Goal: Task Accomplishment & Management: Use online tool/utility

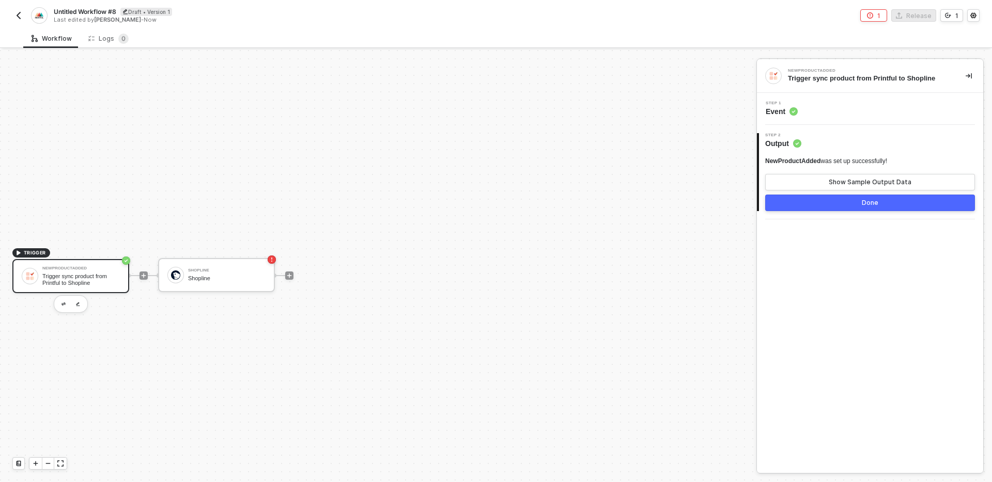
scroll to position [19, 0]
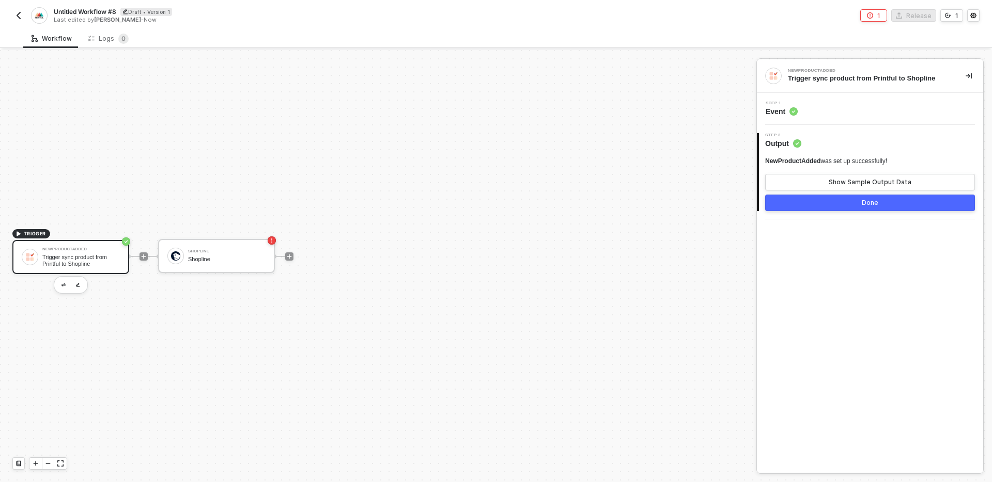
click at [77, 257] on div "Trigger sync product from Printful to Shopline" at bounding box center [80, 260] width 77 height 13
click at [854, 182] on div "Show Sample Output Data" at bounding box center [869, 182] width 83 height 8
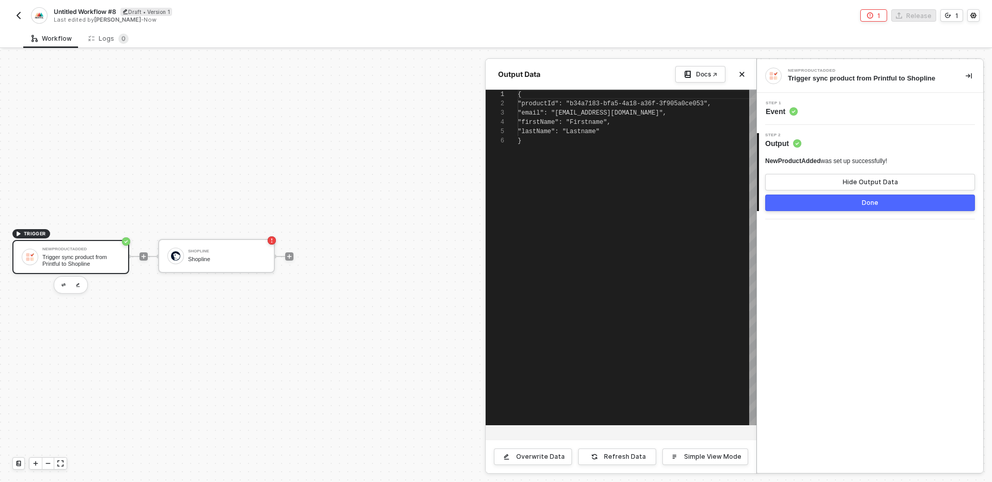
scroll to position [46, 0]
click at [666, 139] on div "}" at bounding box center [637, 140] width 239 height 9
click at [546, 456] on div "Overwrite Data" at bounding box center [540, 457] width 49 height 8
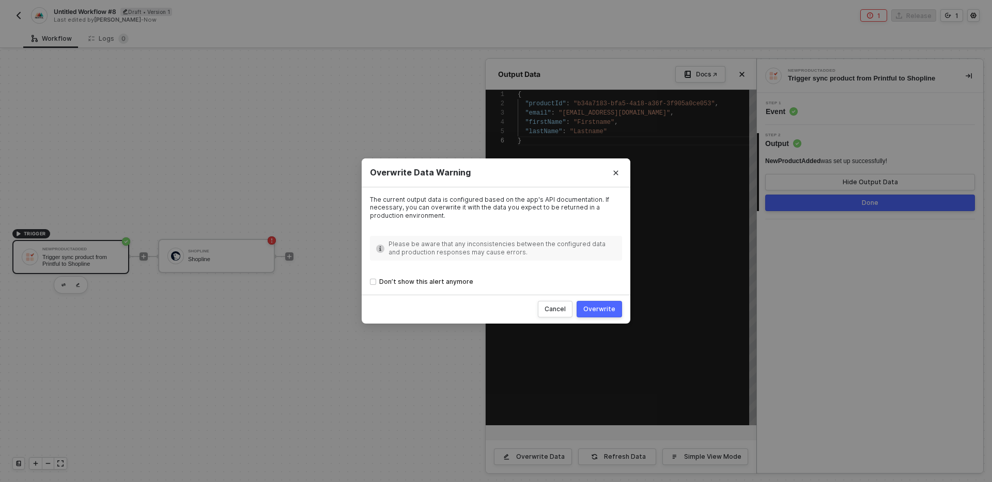
click at [598, 312] on div "Overwrite" at bounding box center [599, 309] width 32 height 8
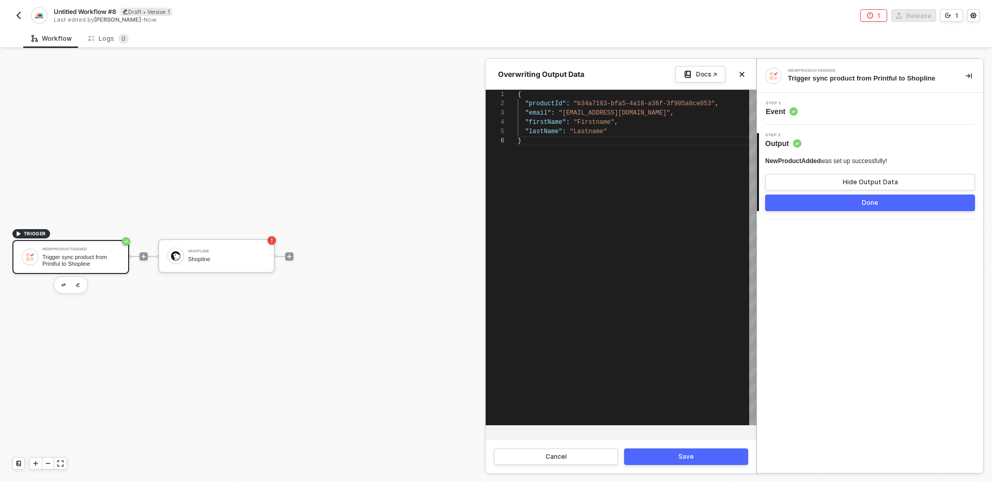
click at [633, 156] on div "{ "productId" : "b34a7183-bfa5-4a18-a36f-3f905a0ce053" , "email" : "[EMAIL_ADDR…" at bounding box center [637, 258] width 239 height 336
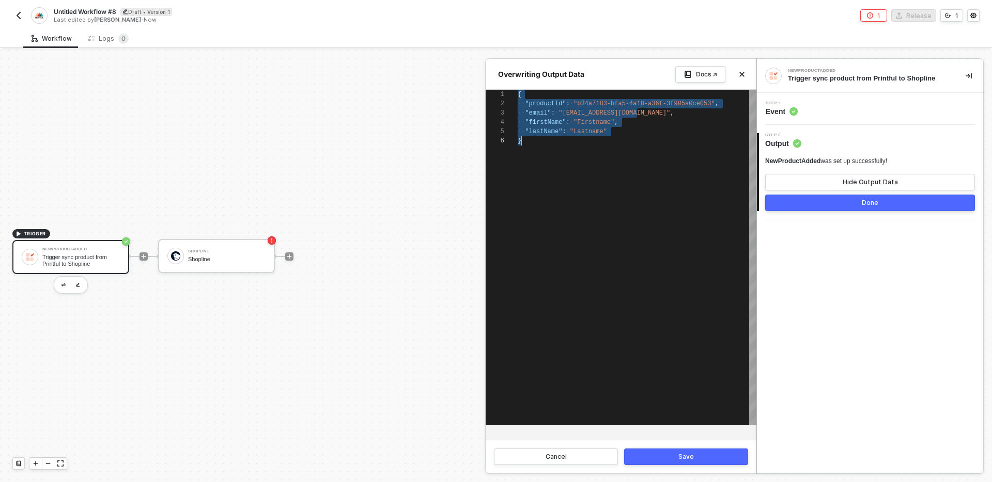
paste textarea "} ] }"
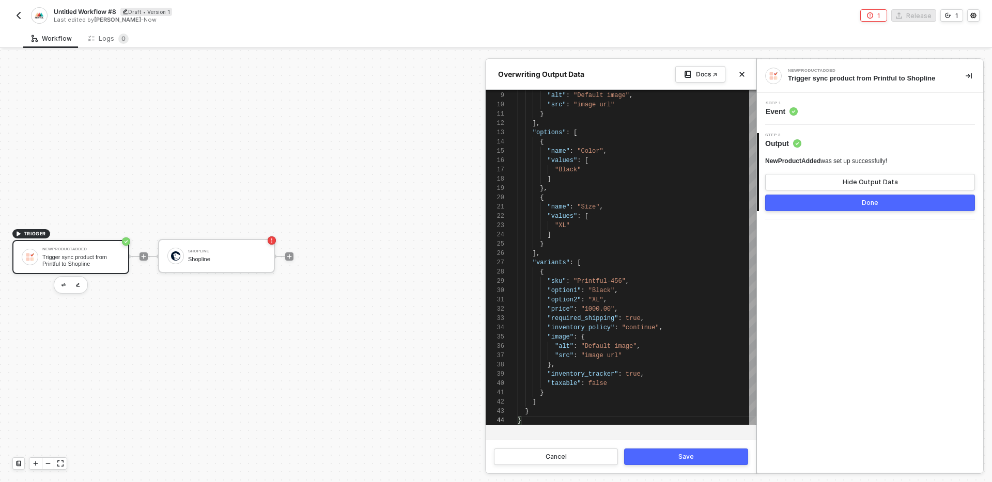
click at [696, 453] on button "Save" at bounding box center [686, 457] width 124 height 17
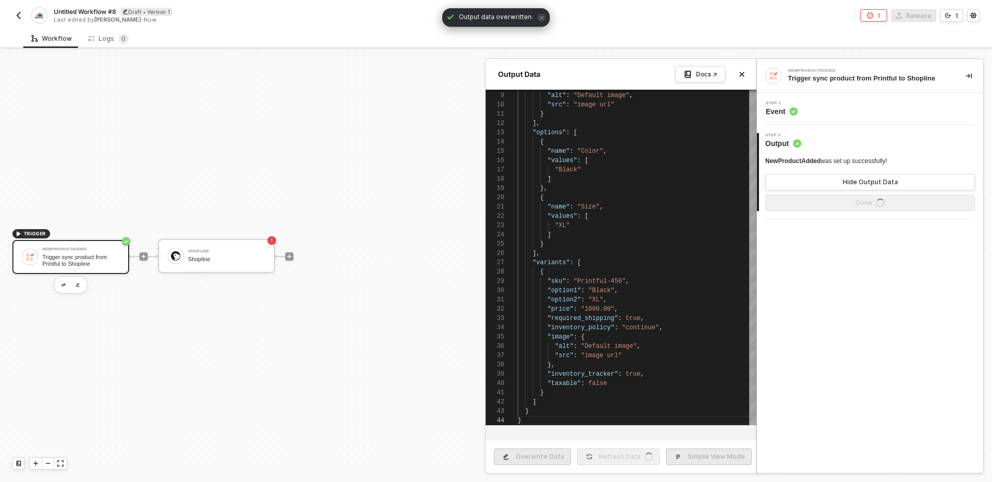
type textarea "{ "product": { "spu": "Printful-123", "title": "T-shirt", "body_html": "This is…"
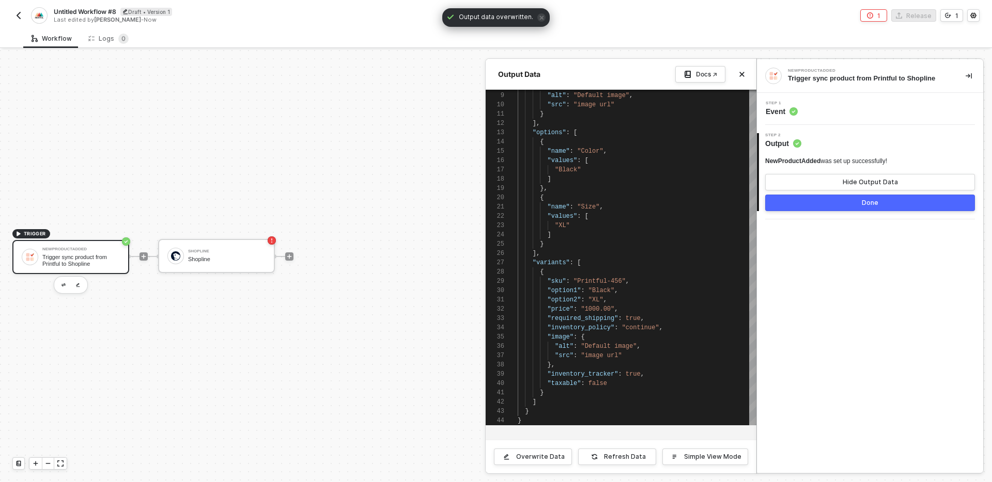
click at [808, 205] on button "Done" at bounding box center [870, 203] width 210 height 17
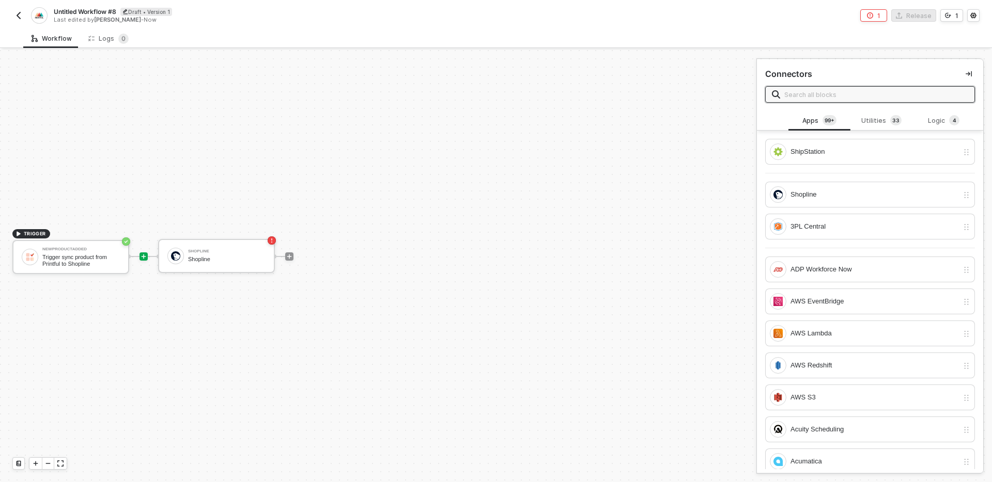
click at [276, 188] on div "TRIGGER NewProductAdded Trigger sync product from Printful to Shopline Shopline…" at bounding box center [375, 256] width 751 height 451
click at [371, 249] on div "TRIGGER NewProductAdded Trigger sync product from Printful to Shopline Shopline…" at bounding box center [375, 256] width 751 height 451
click at [65, 268] on div "NewProductAdded Trigger sync product from Printful to Shopline" at bounding box center [70, 257] width 117 height 34
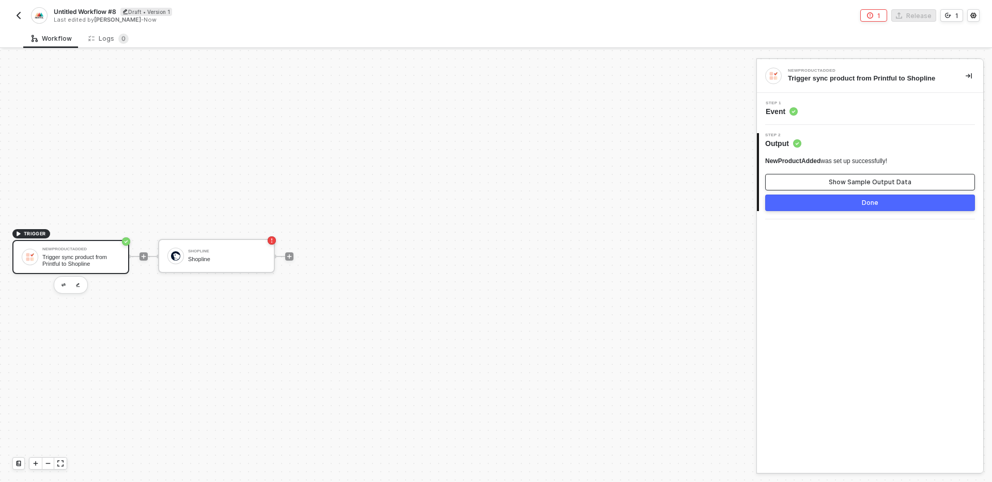
click at [849, 178] on div "Show Sample Output Data" at bounding box center [869, 182] width 83 height 8
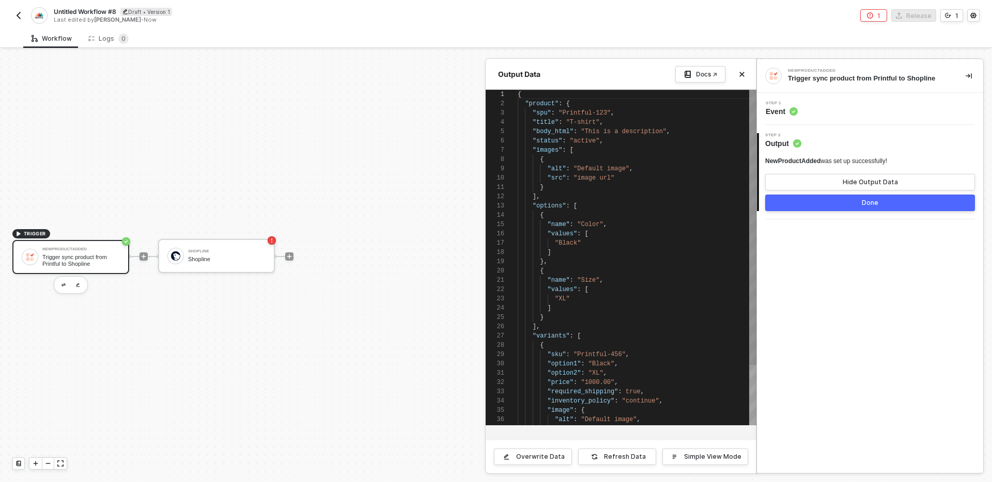
scroll to position [93, 0]
click at [656, 194] on div "]," at bounding box center [637, 196] width 239 height 9
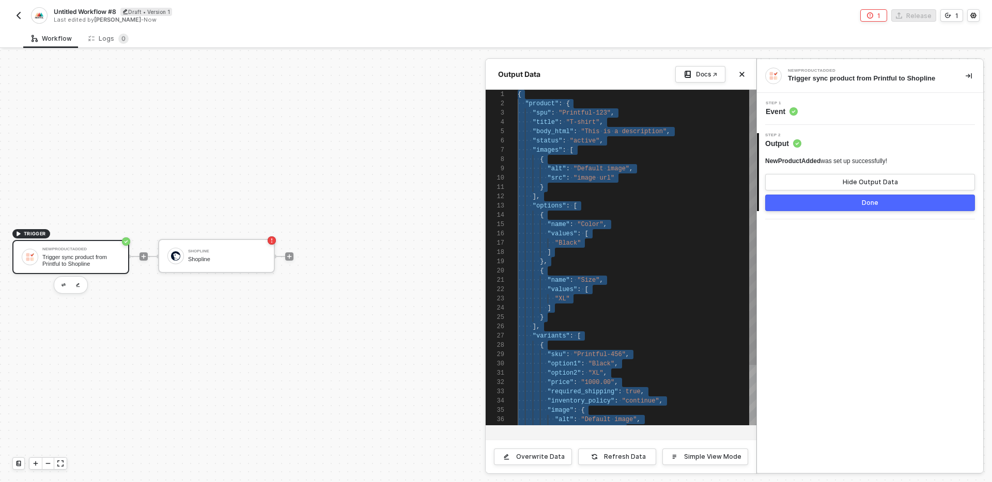
scroll to position [0, 4]
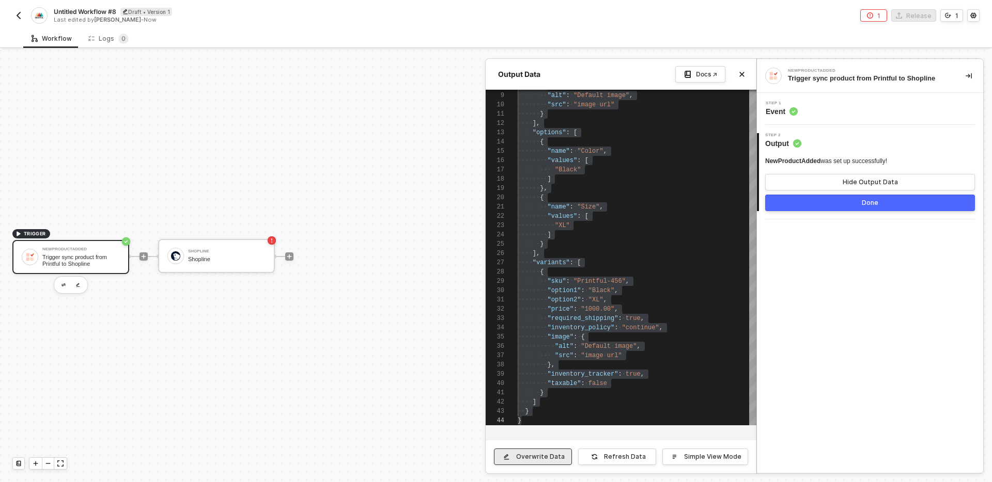
click at [543, 457] on div "Overwrite Data" at bounding box center [540, 457] width 49 height 8
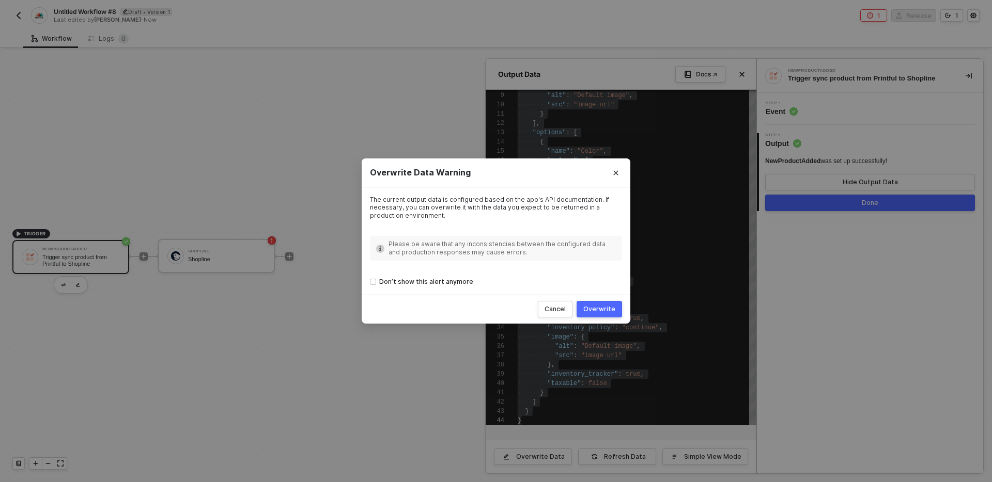
click at [612, 307] on div "Overwrite" at bounding box center [599, 309] width 32 height 8
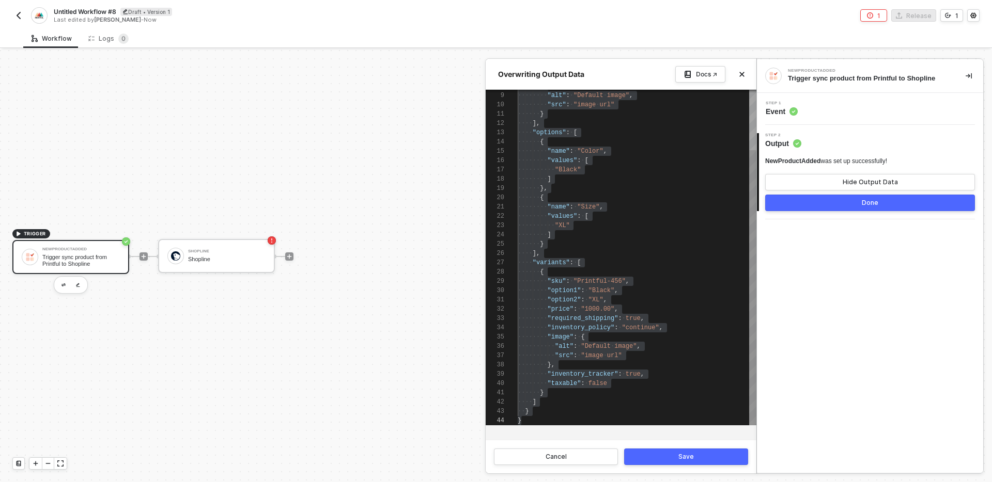
scroll to position [28, 145]
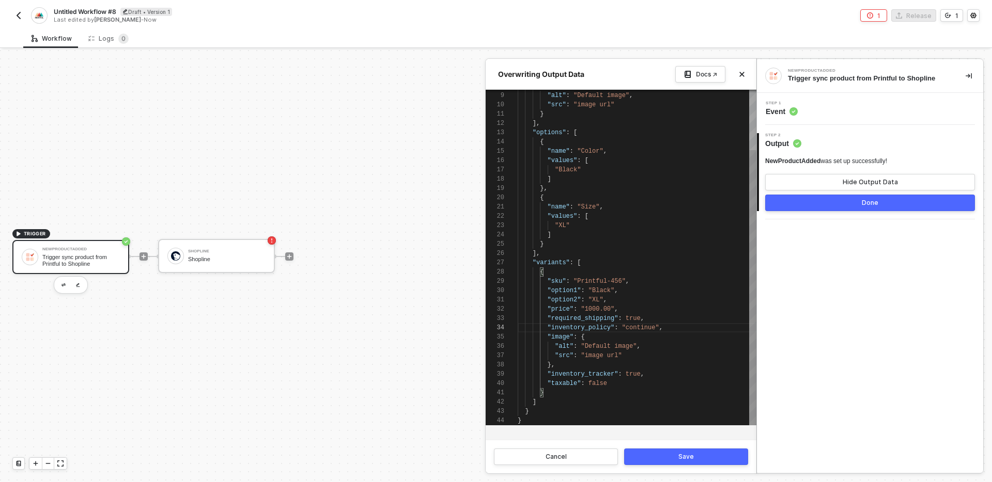
type textarea "{ "product": { "spu": "Printful-123", "title": "T-shirt", "body_html": "This is…"
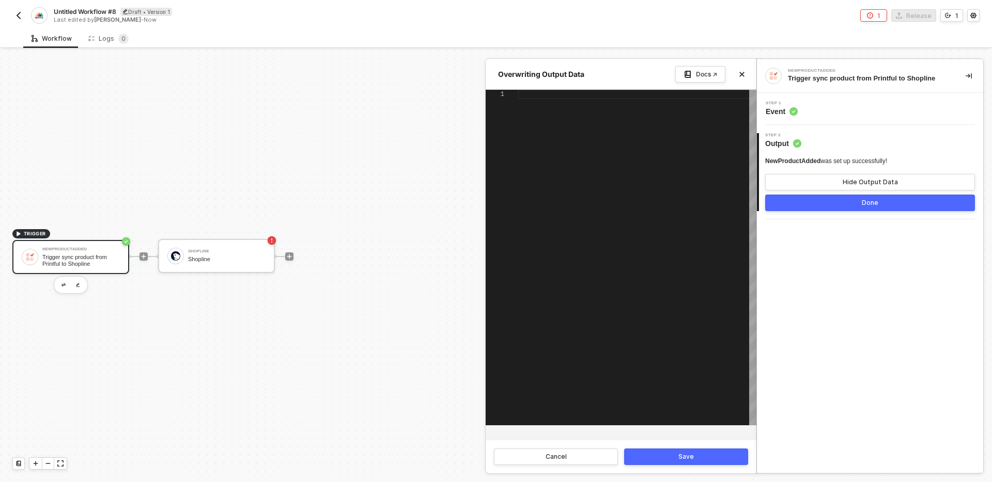
paste textarea ""in_stock": true } ] }"
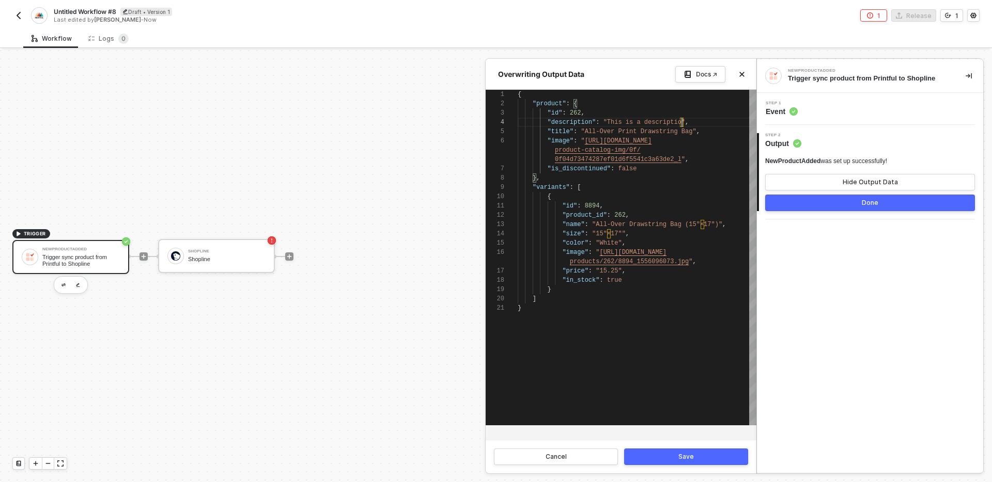
scroll to position [28, 168]
click at [575, 113] on span "262" at bounding box center [575, 112] width 11 height 7
click at [591, 206] on span "8894" at bounding box center [592, 205] width 15 height 7
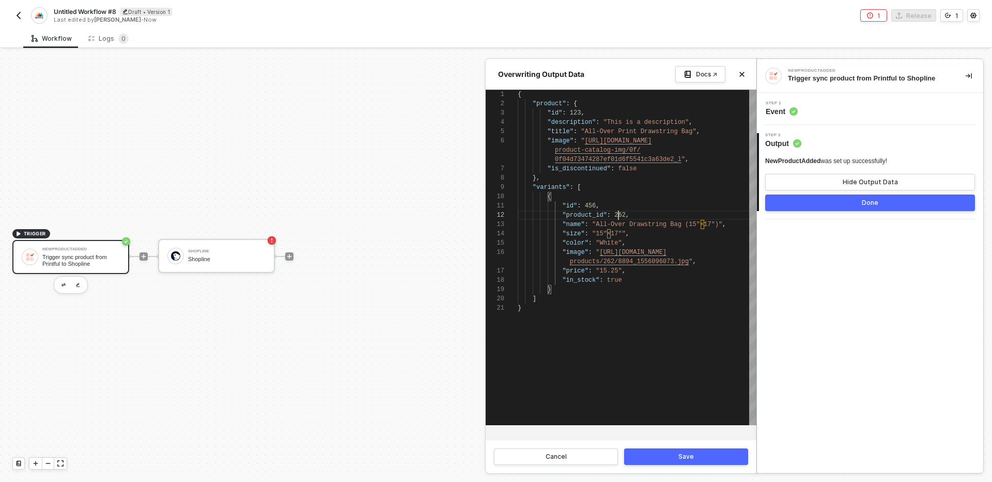
click at [619, 214] on span "262" at bounding box center [619, 215] width 11 height 7
click at [670, 225] on div ""size" : "15″×17″" ," at bounding box center [637, 224] width 239 height 9
click at [642, 278] on div "}" at bounding box center [637, 280] width 239 height 9
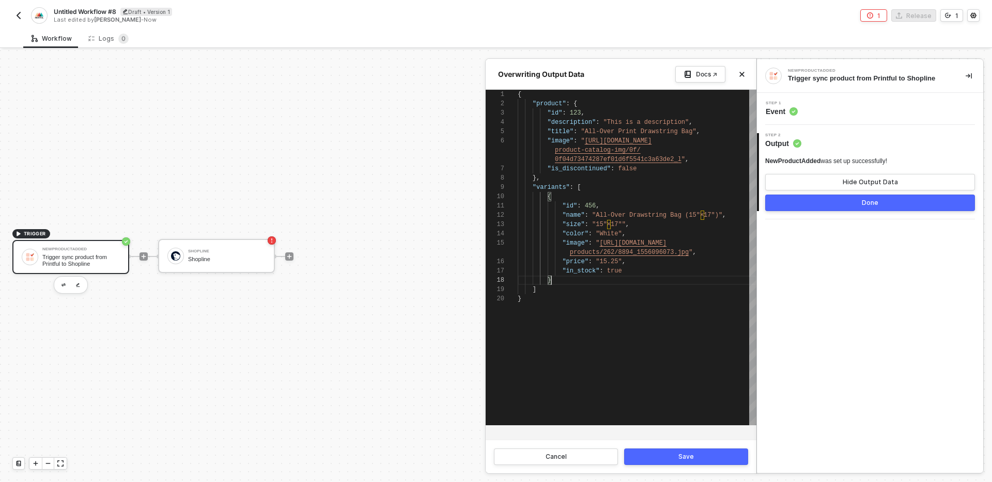
click at [636, 277] on div "}" at bounding box center [637, 280] width 239 height 9
click at [674, 457] on button "Save" at bounding box center [686, 457] width 124 height 17
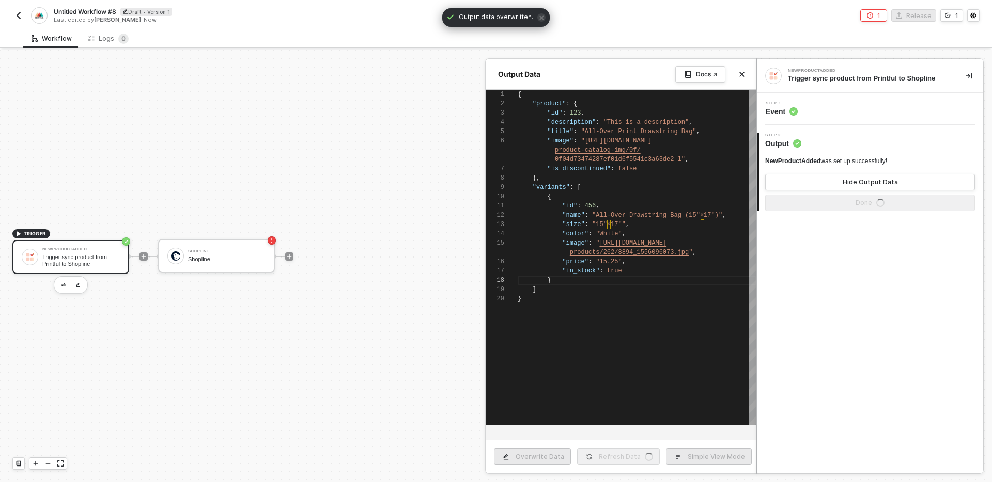
type textarea "{ "product": { "id": 123, "description": "This is a description", "title": "All…"
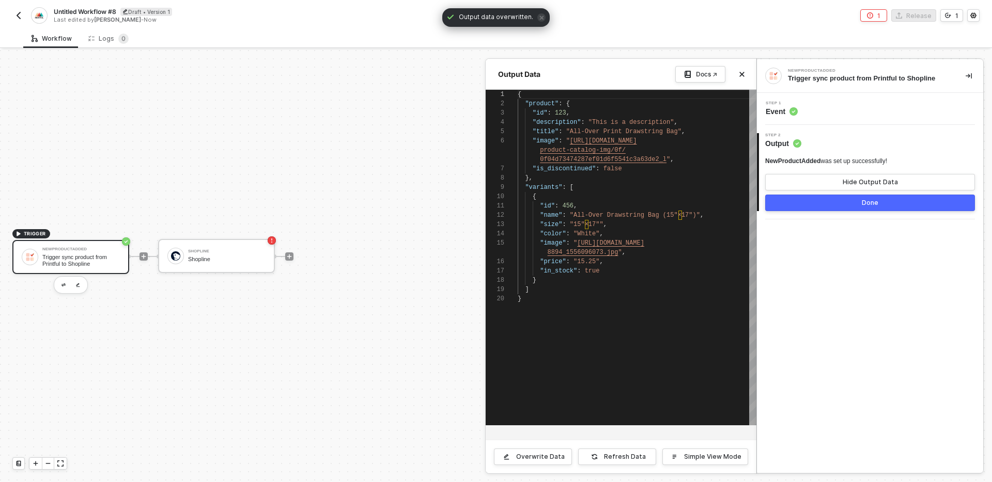
click at [810, 198] on button "Done" at bounding box center [870, 203] width 210 height 17
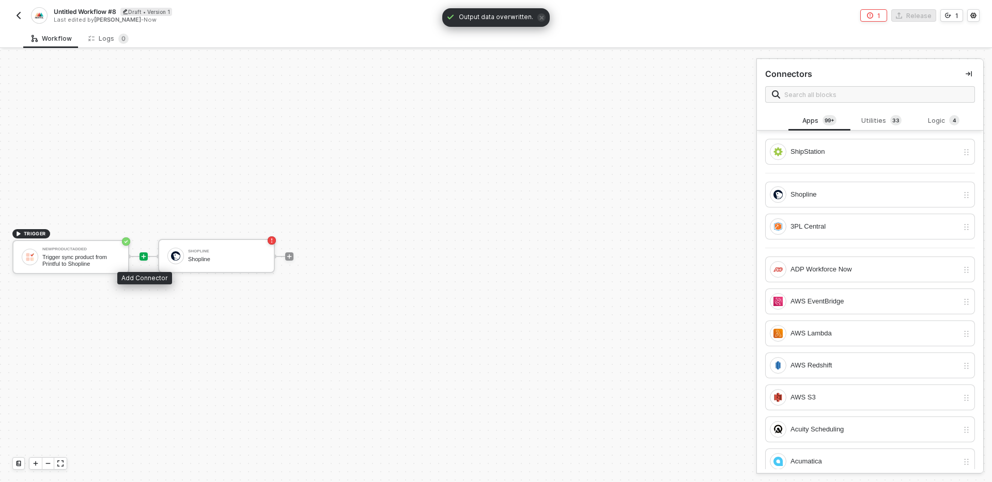
click at [146, 255] on icon "icon-play" at bounding box center [143, 257] width 6 height 6
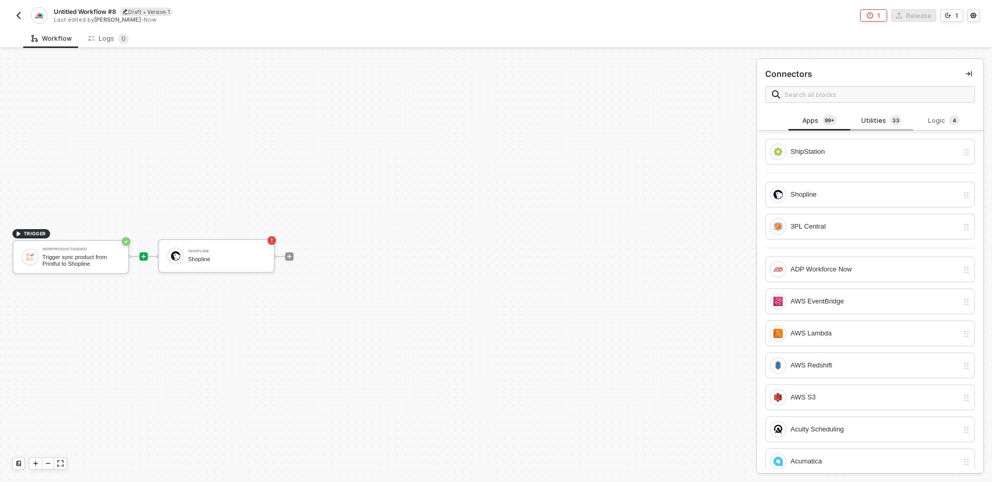
click at [877, 116] on div "Utilities 3 3" at bounding box center [880, 120] width 45 height 11
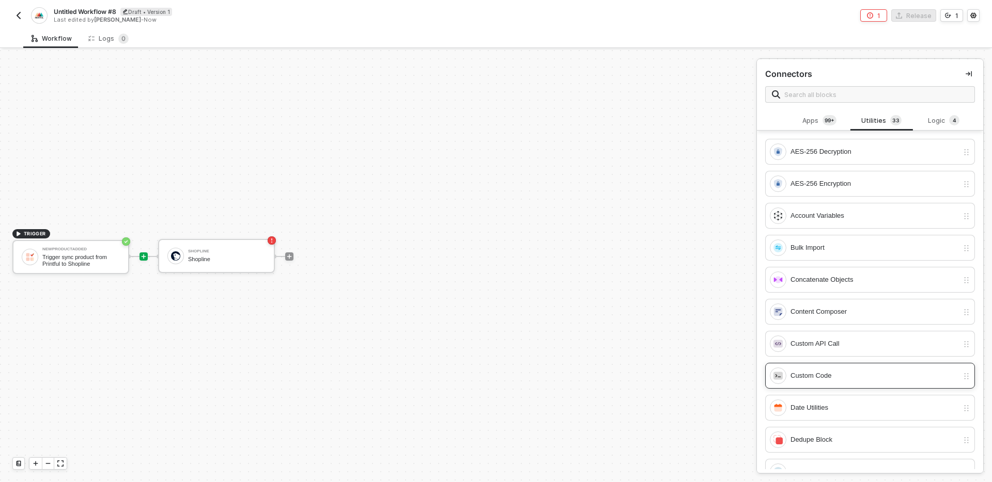
click at [849, 377] on div "Custom Code" at bounding box center [874, 375] width 168 height 11
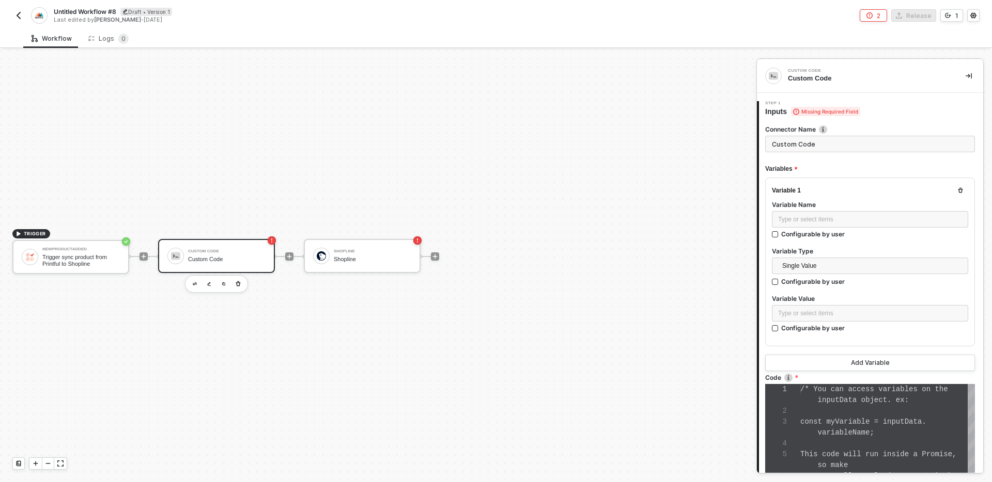
scroll to position [65, 0]
click at [858, 216] on div "Type or select items ﻿" at bounding box center [870, 220] width 184 height 10
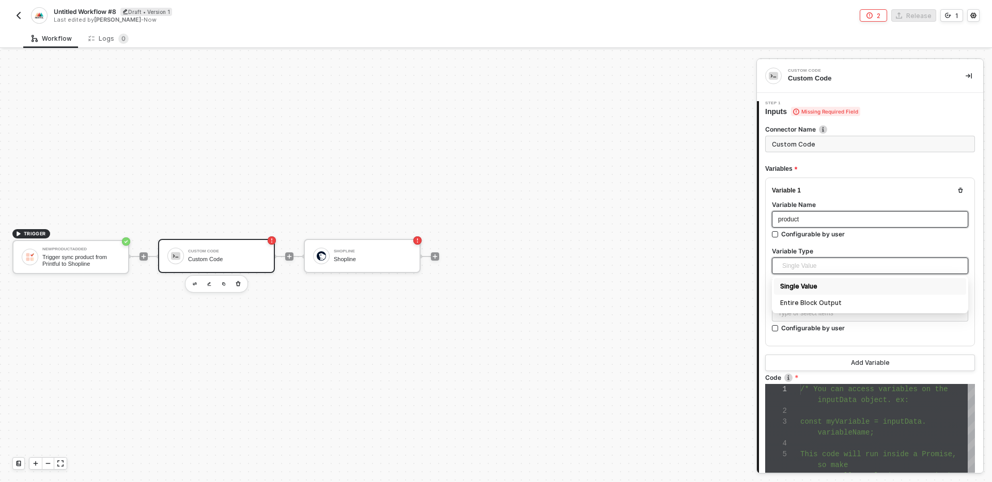
click at [889, 264] on span "Single Value" at bounding box center [872, 265] width 180 height 15
click at [841, 263] on span "Single Value" at bounding box center [872, 265] width 180 height 15
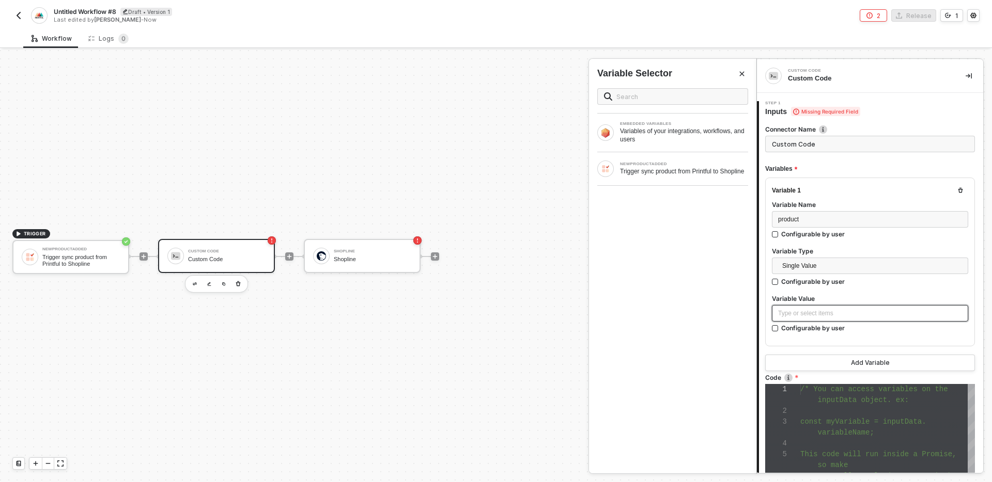
click at [845, 311] on div "Type or select items ﻿" at bounding box center [870, 314] width 184 height 10
click at [655, 176] on div "Trigger sync product from Printful to Shopline" at bounding box center [684, 171] width 128 height 8
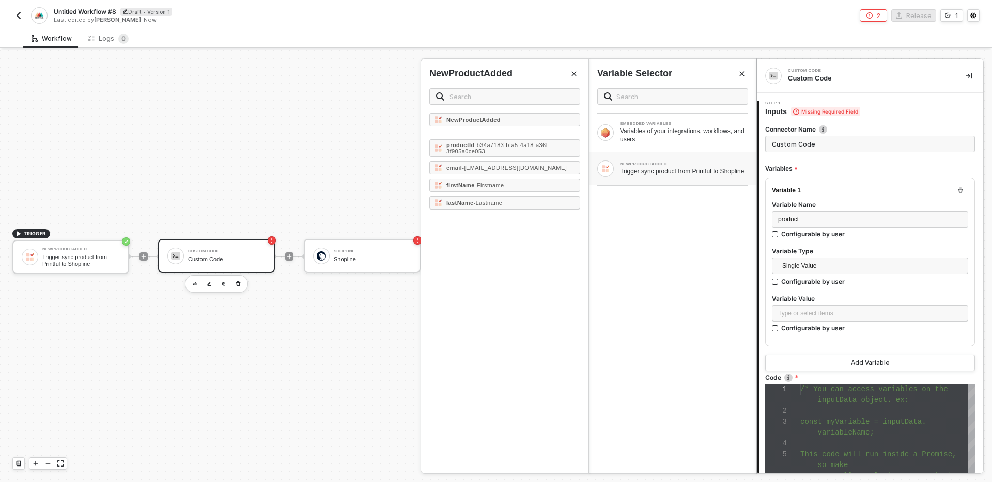
click at [472, 262] on div "NewProductAdded productId - b34a7183-bfa5-4a18-a36f-3f905a0ce053 email - [EMAIL…" at bounding box center [504, 293] width 167 height 361
click at [630, 265] on div "EMBEDDED VARIABLES Variables of your integrations, workflows, and users NEWPROD…" at bounding box center [672, 277] width 167 height 394
click at [737, 74] on button "Close" at bounding box center [741, 74] width 12 height 12
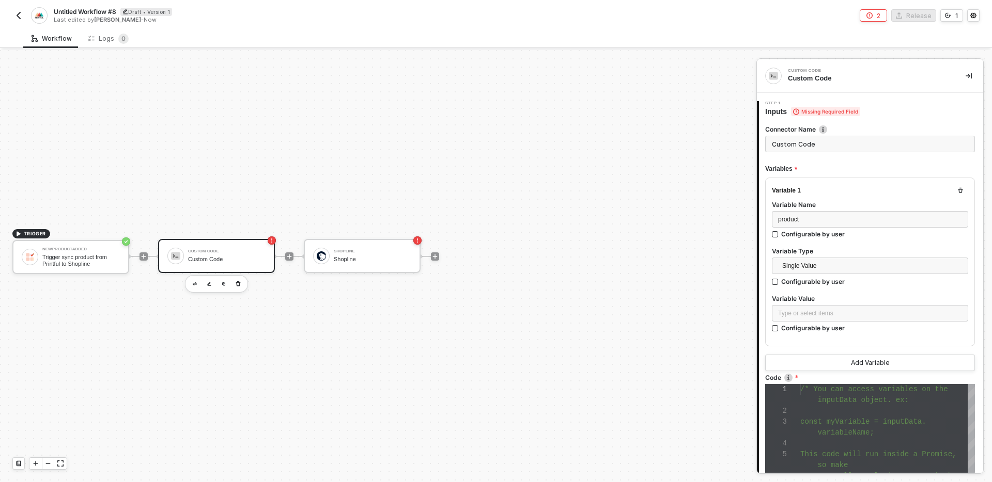
click at [856, 301] on label "Variable Value" at bounding box center [870, 298] width 196 height 9
click at [852, 317] on div "Type or select items ﻿" at bounding box center [870, 314] width 184 height 10
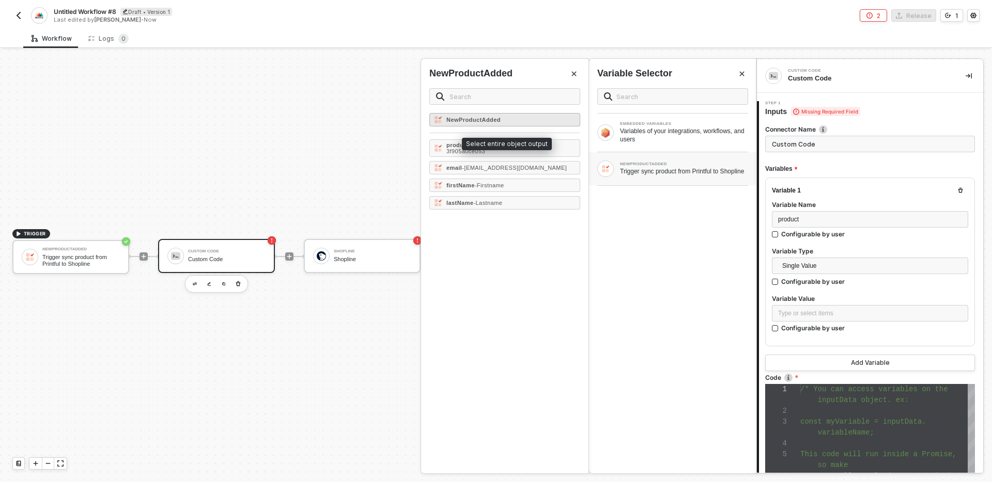
click at [532, 116] on div "NewProductAdded" at bounding box center [504, 119] width 151 height 13
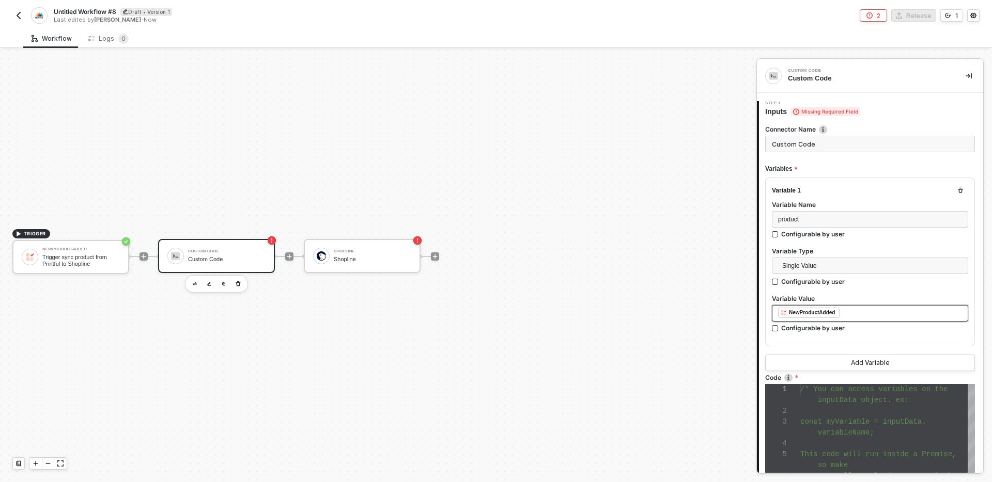
click at [866, 310] on div "﻿ ﻿ NewProductAdded ﻿" at bounding box center [870, 313] width 184 height 11
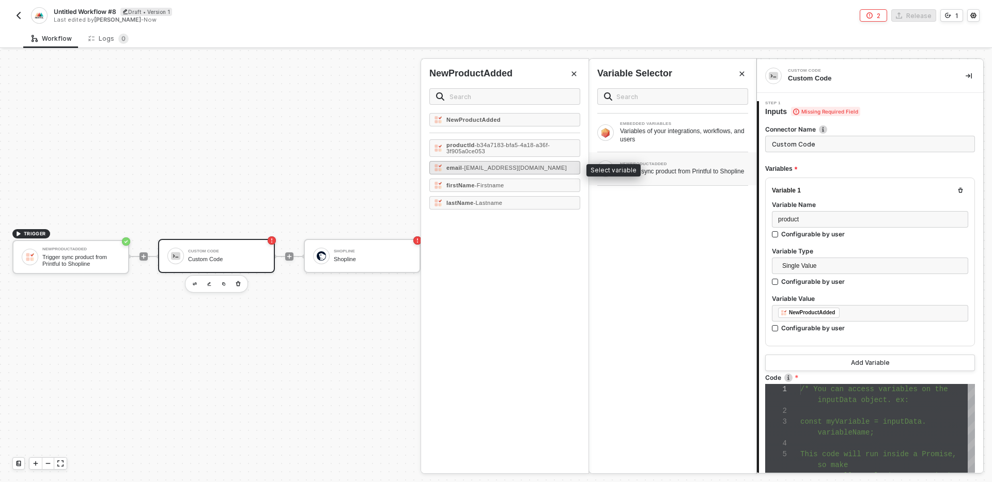
click at [493, 168] on span "- [EMAIL_ADDRESS][DOMAIN_NAME]" at bounding box center [514, 168] width 105 height 6
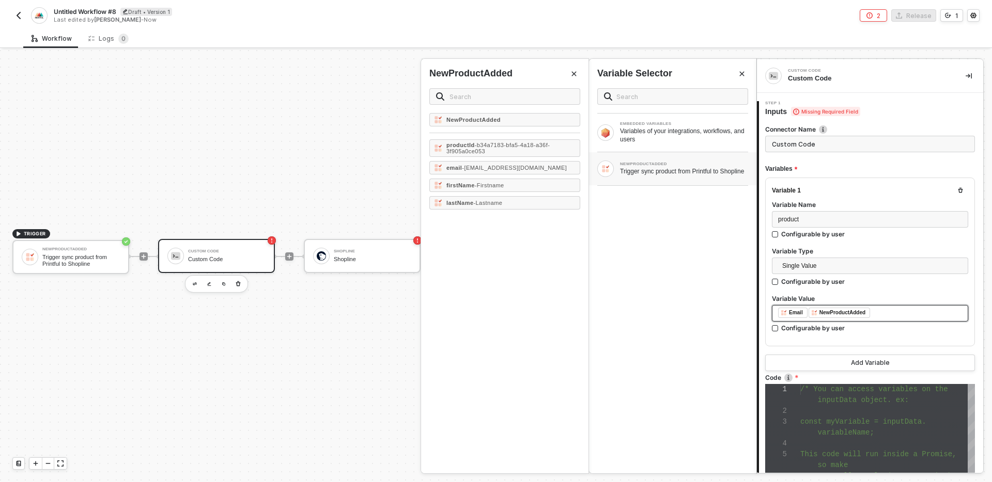
drag, startPoint x: 915, startPoint y: 314, endPoint x: 703, endPoint y: 317, distance: 212.3
click at [756, 317] on div "Custom Code Custom Code 1 Step 1 Inputs Missing Required Field Connector Name C…" at bounding box center [874, 266] width 236 height 432
click at [745, 75] on button "Close" at bounding box center [741, 74] width 12 height 12
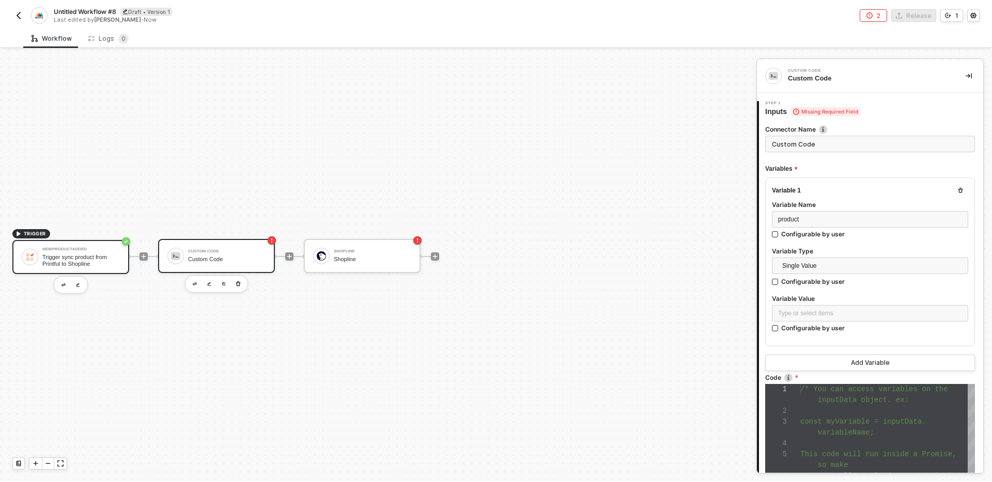
click at [102, 257] on div "Trigger sync product from Printful to Shopline" at bounding box center [80, 260] width 77 height 13
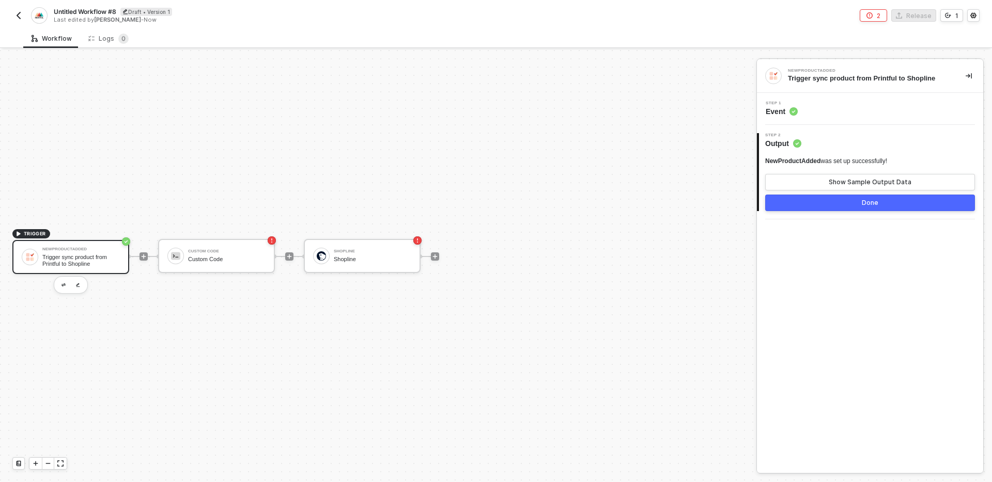
click at [865, 113] on div "Step 1 Event" at bounding box center [871, 108] width 224 height 15
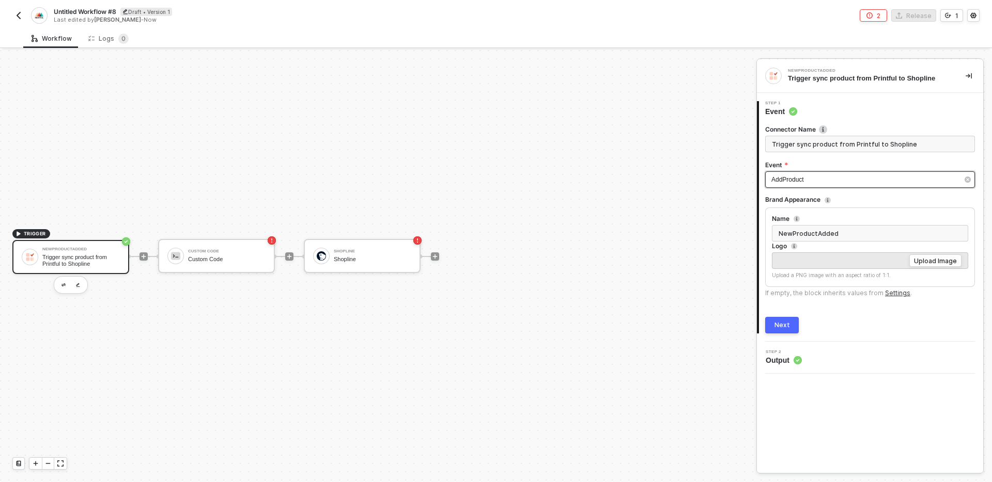
click at [851, 182] on div "AddProduct" at bounding box center [864, 180] width 187 height 10
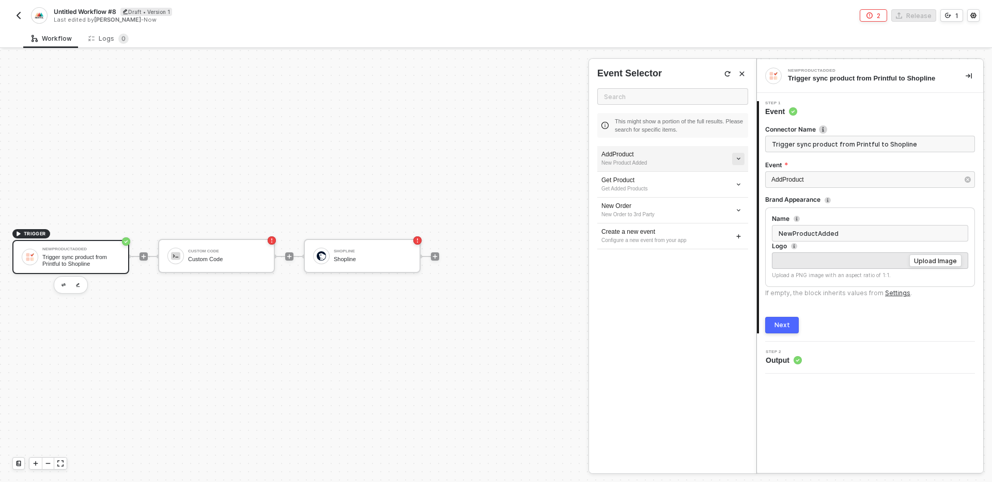
click at [736, 161] on icon "icon-arrow-down-small" at bounding box center [738, 159] width 6 height 6
click at [691, 177] on span "Edit" at bounding box center [701, 178] width 68 height 9
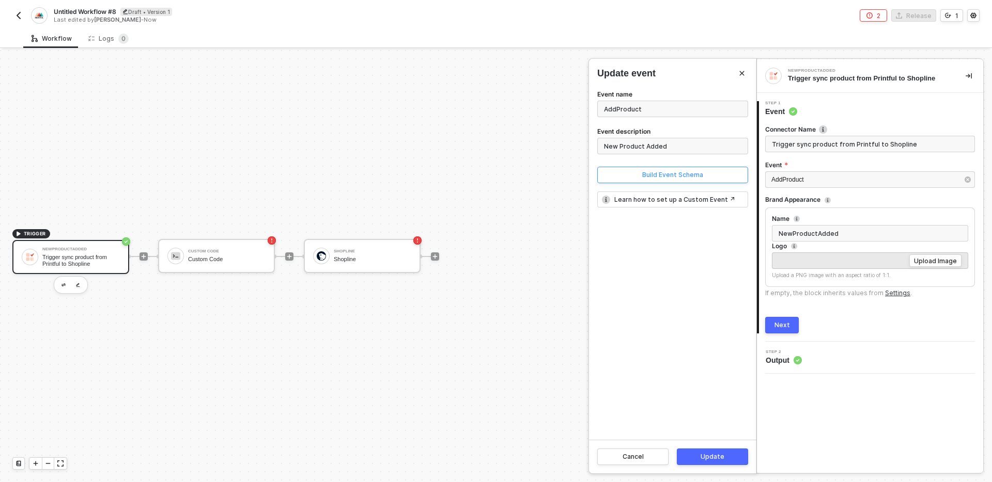
click at [685, 174] on div "Build Event Schema" at bounding box center [672, 175] width 61 height 8
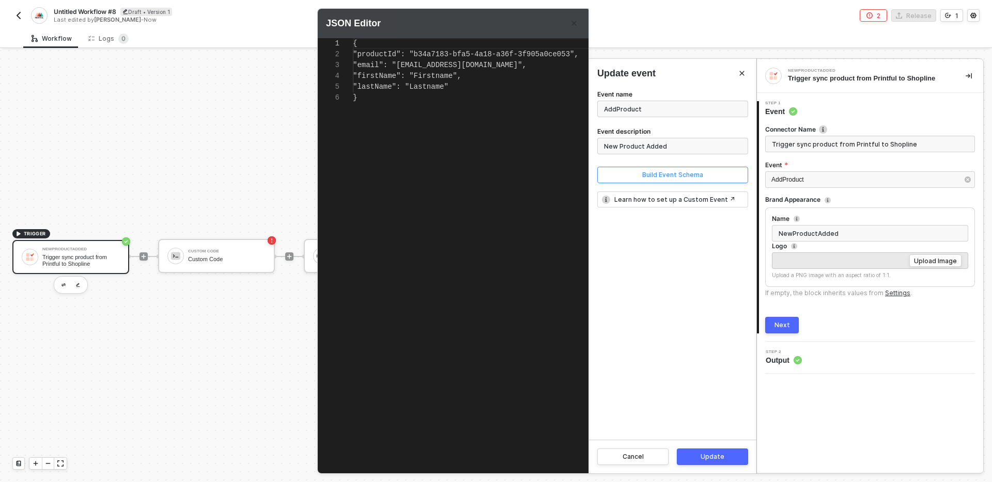
scroll to position [54, 0]
click at [669, 307] on div "Event name AddProduct Event description New Product Added Build Event Schema Le…" at bounding box center [672, 264] width 167 height 352
click at [641, 458] on div "Cancel" at bounding box center [632, 457] width 21 height 8
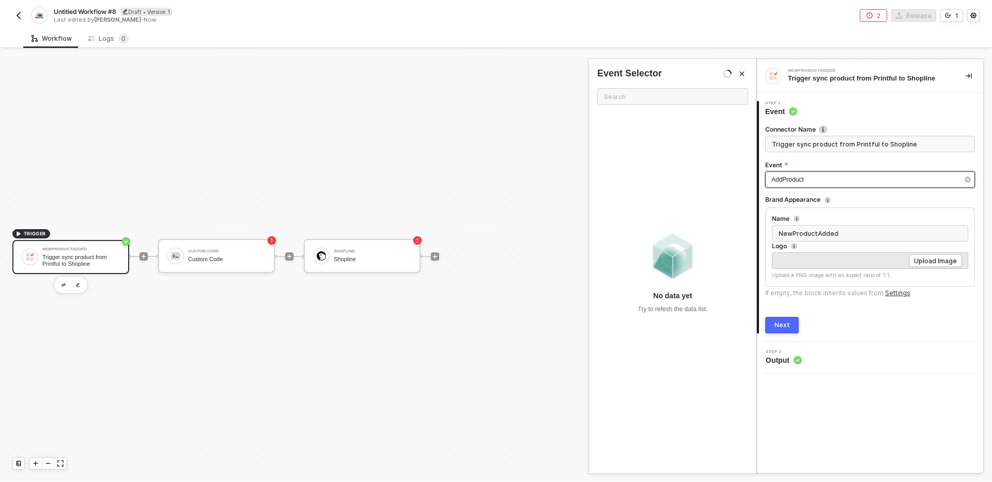
click at [848, 179] on div "AddProduct" at bounding box center [864, 180] width 187 height 10
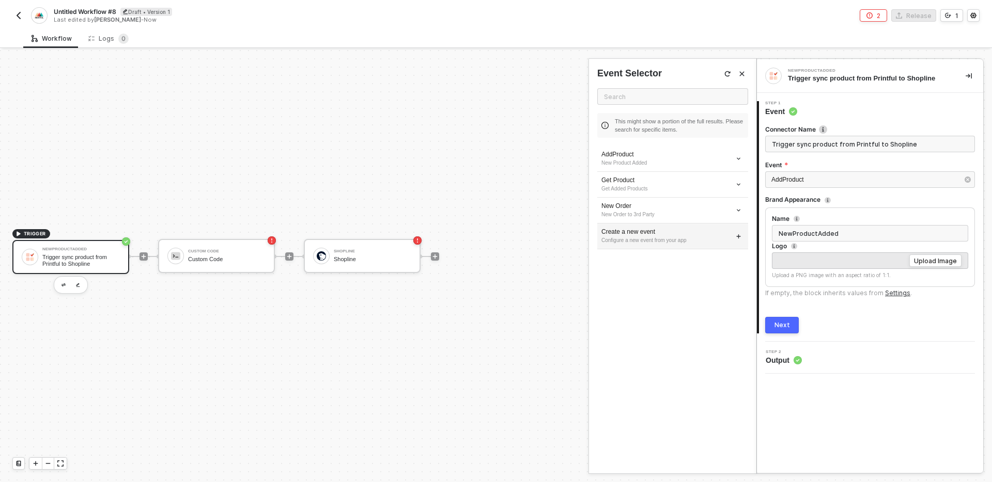
click at [671, 233] on div "Create a new event" at bounding box center [672, 232] width 143 height 9
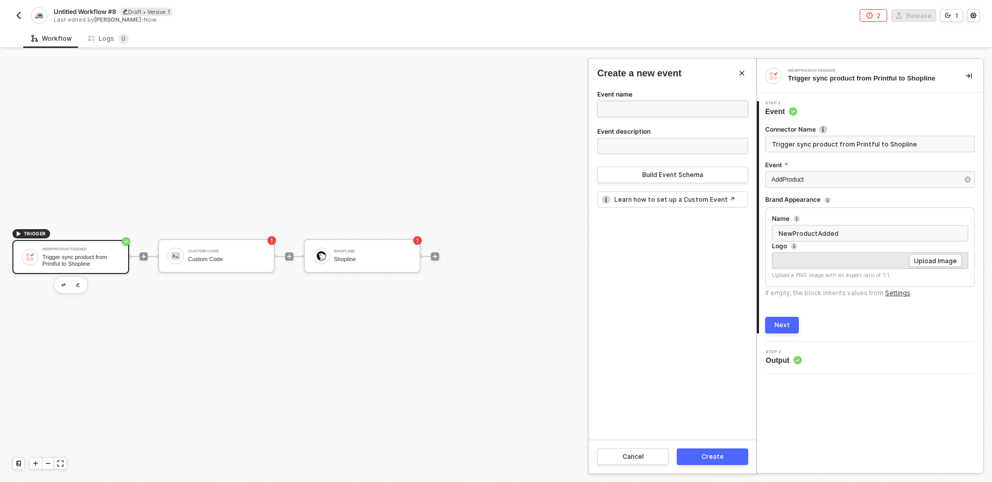
click at [674, 106] on input "Event name" at bounding box center [672, 109] width 151 height 17
click at [673, 106] on input "Event name" at bounding box center [672, 109] width 151 height 17
type input "Create"
type input "Sync Printful product"
click at [620, 149] on input "Event description" at bounding box center [672, 146] width 151 height 17
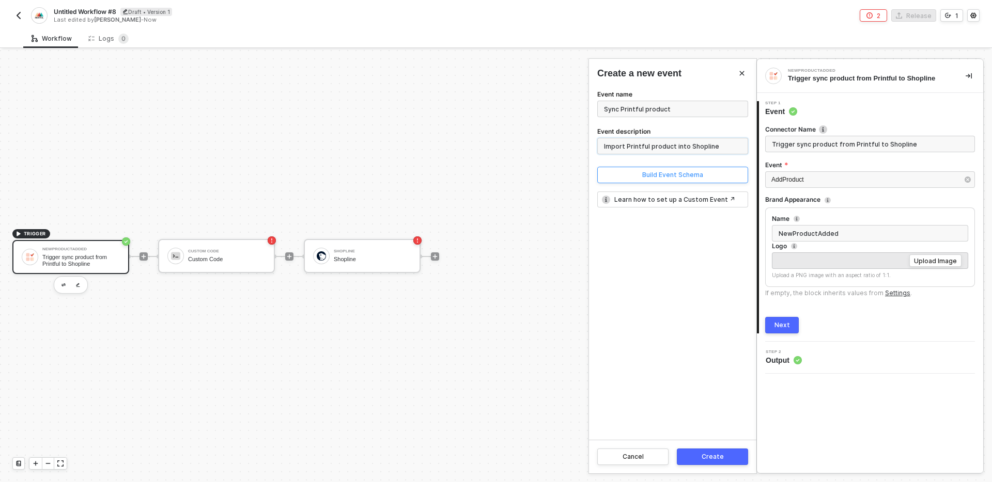
type input "Import Printful product into Shopline"
click at [638, 175] on button "Build Event Schema" at bounding box center [672, 175] width 151 height 17
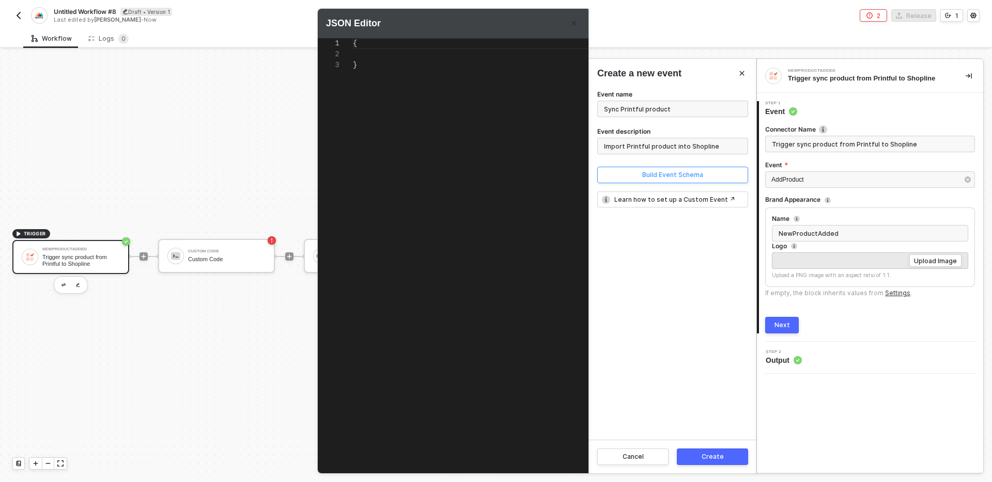
scroll to position [22, 0]
type textarea "{}"
click at [455, 112] on div "{}" at bounding box center [490, 247] width 275 height 418
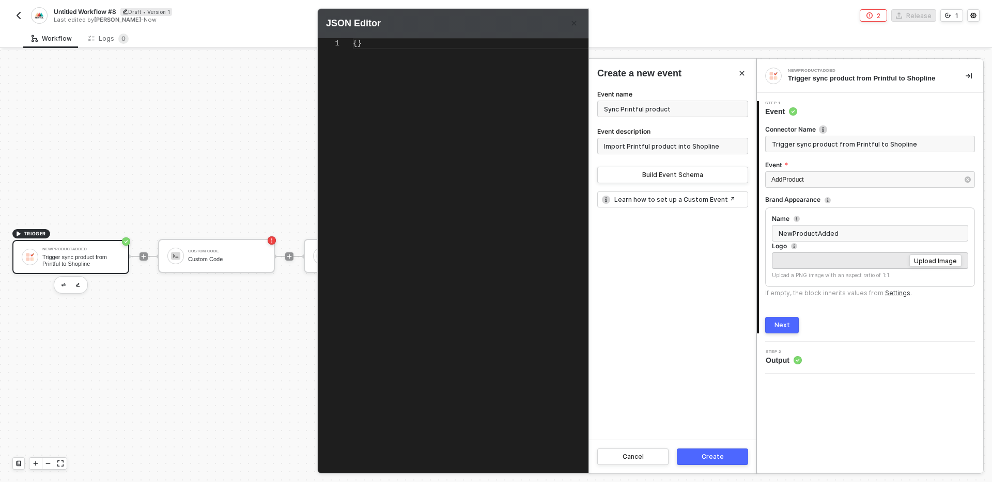
click at [458, 148] on div "{}" at bounding box center [490, 247] width 275 height 418
paste textarea "} ] }"
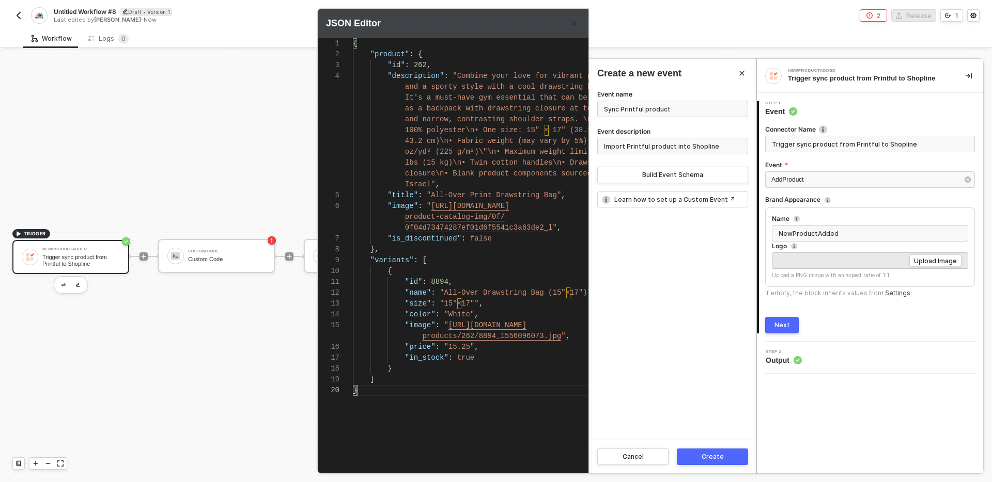
type textarea "{ "product": { "id": 262, "description": "Combine your love for vibrant prints …"
click at [424, 66] on span "262" at bounding box center [420, 65] width 13 height 8
click at [710, 460] on div "Create" at bounding box center [712, 457] width 22 height 8
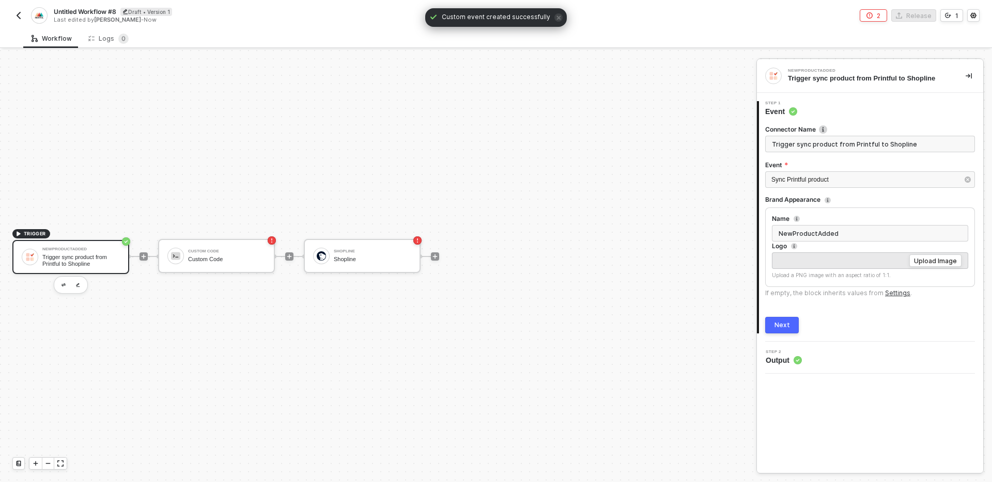
click at [789, 323] on button "Next" at bounding box center [782, 325] width 34 height 17
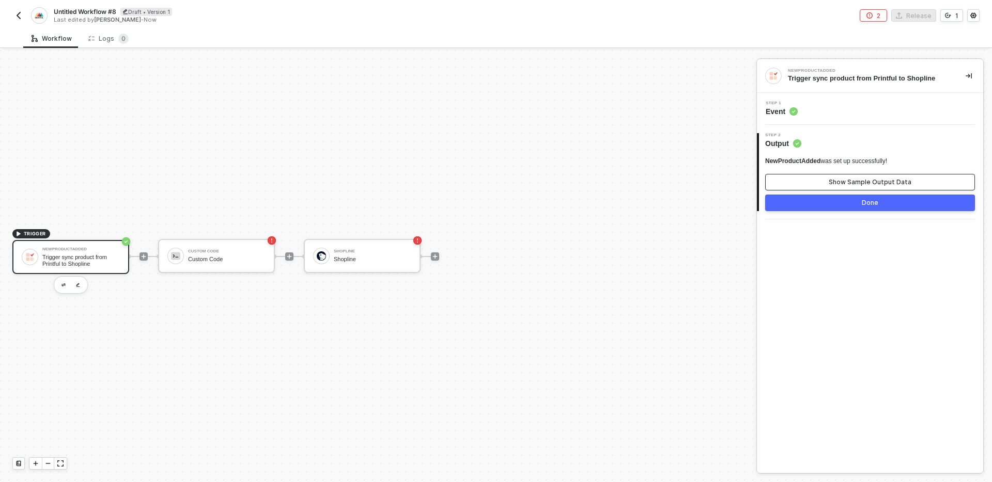
click at [834, 178] on div "Show Sample Output Data" at bounding box center [869, 182] width 83 height 8
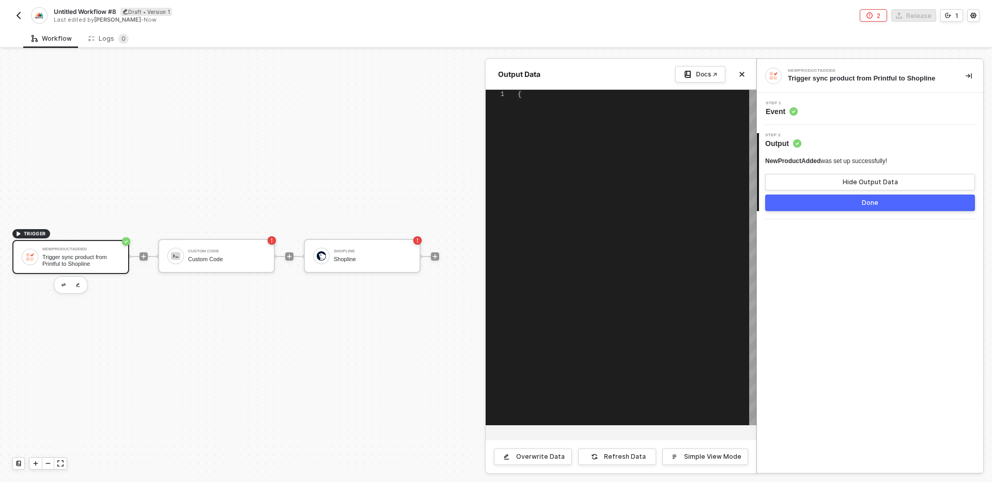
type textarea "{ "product": { "id": 123, "description": "This is a description", "title": "All…"
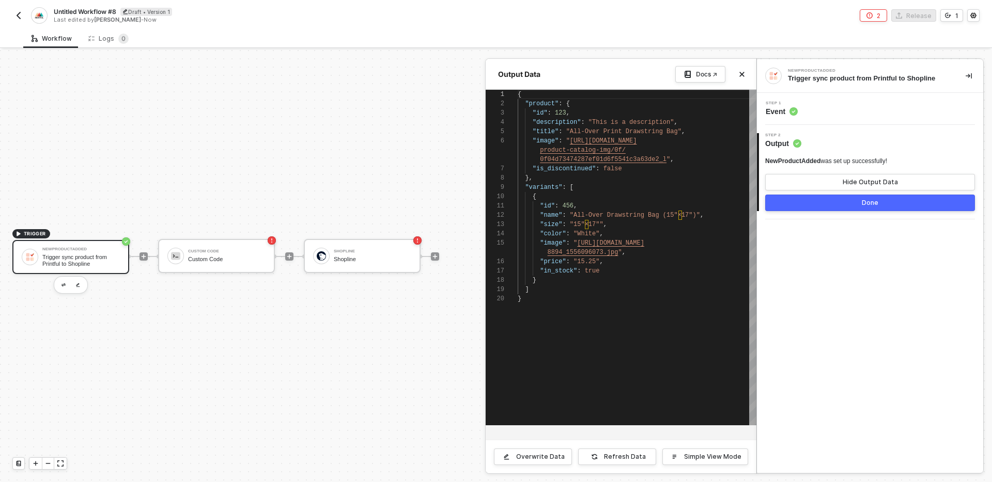
click at [862, 204] on div "Done" at bounding box center [870, 203] width 17 height 8
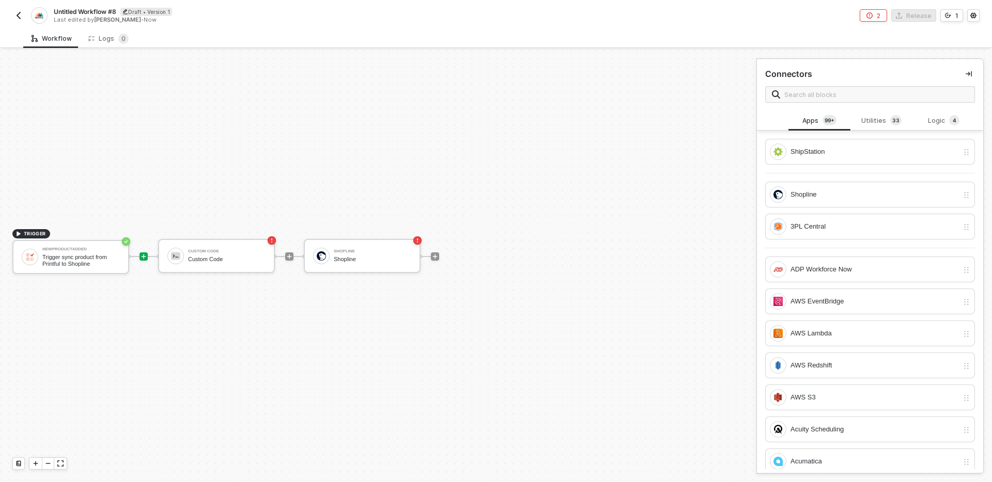
click at [284, 353] on div "TRIGGER NewProductAdded Trigger sync product from Printful to Shopline Custom C…" at bounding box center [375, 256] width 751 height 451
click at [243, 262] on div "Custom Code" at bounding box center [226, 259] width 77 height 7
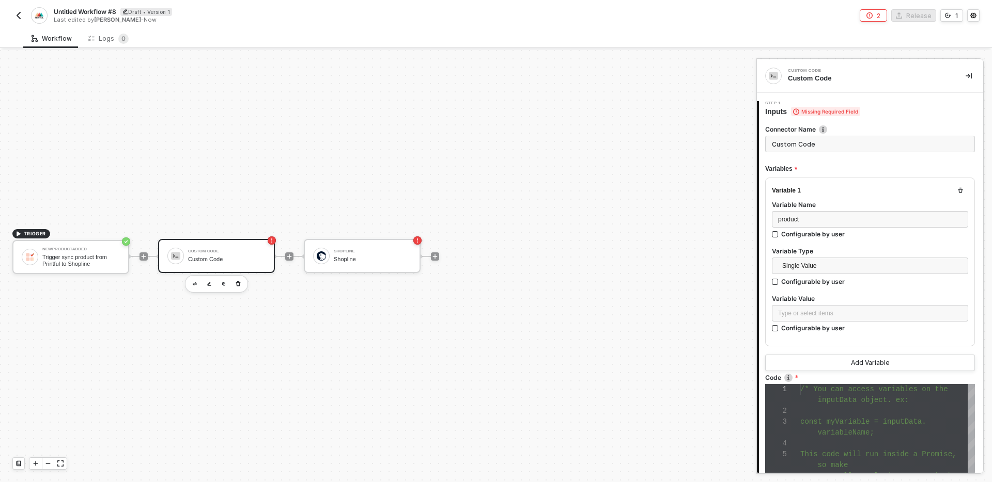
scroll to position [65, 0]
click at [839, 313] on div "Type or select items ﻿" at bounding box center [870, 314] width 184 height 10
click at [644, 176] on div "Trigger sync product from Printful to Shopline" at bounding box center [684, 171] width 128 height 8
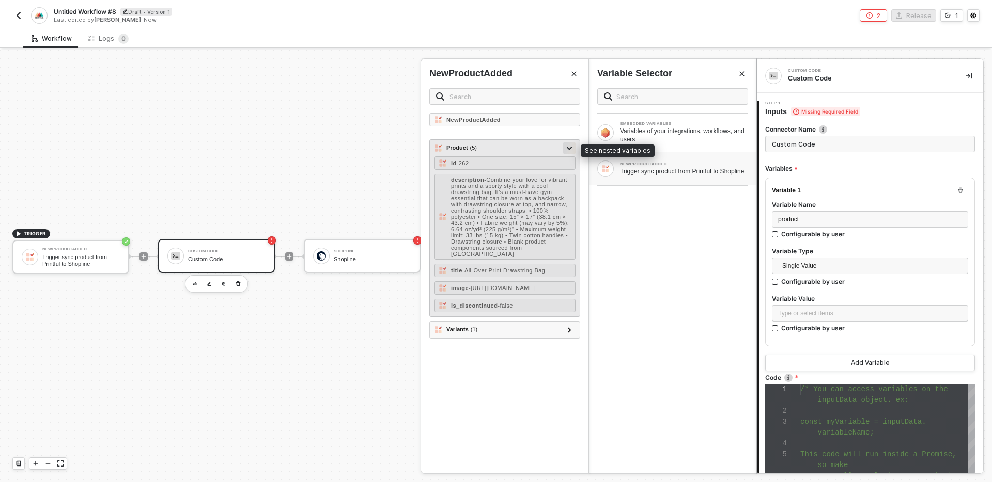
click at [571, 148] on icon at bounding box center [569, 149] width 5 height 4
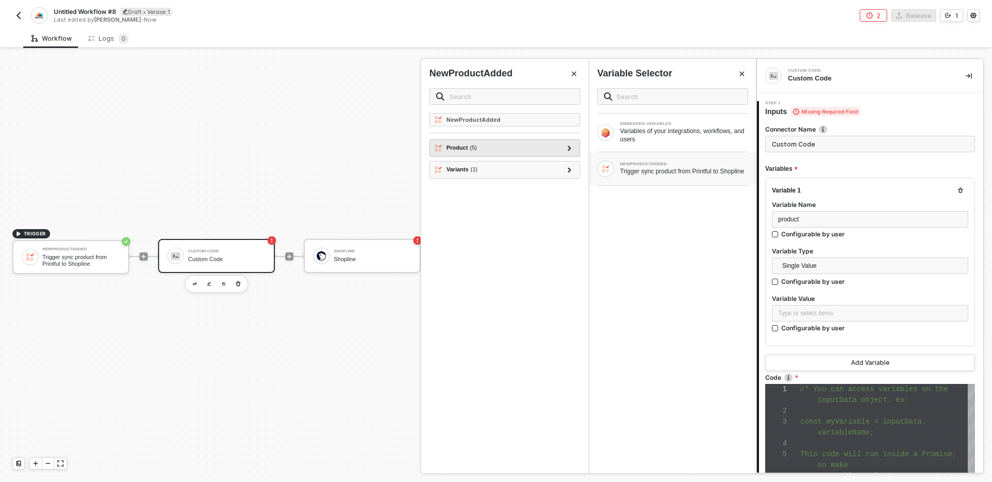
click at [504, 154] on div "Product ( 5 ) id - 262 description - Combine your love for vibrant prints and a…" at bounding box center [504, 148] width 151 height 18
click at [497, 145] on div "Product ( 5 )" at bounding box center [498, 148] width 129 height 12
click at [880, 308] on div "﻿ ﻿ Product ﻿ ﻿ Product ﻿" at bounding box center [870, 313] width 184 height 11
click at [888, 357] on button "Add Variable" at bounding box center [870, 364] width 210 height 17
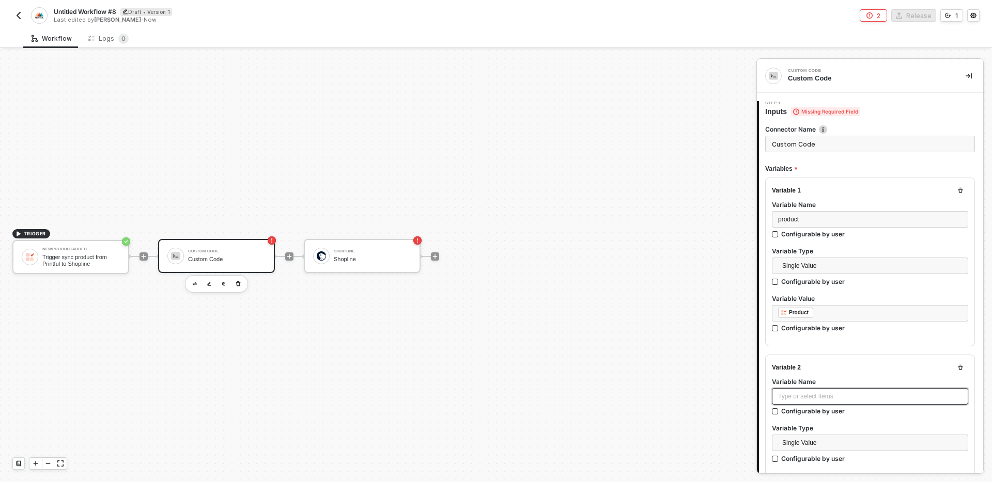
click at [847, 396] on div "Type or select items ﻿" at bounding box center [870, 397] width 184 height 10
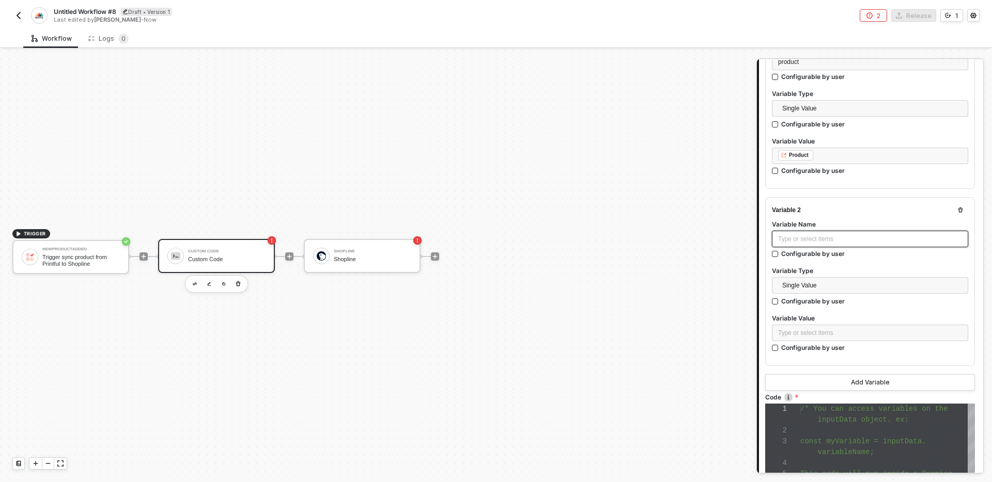
scroll to position [174, 0]
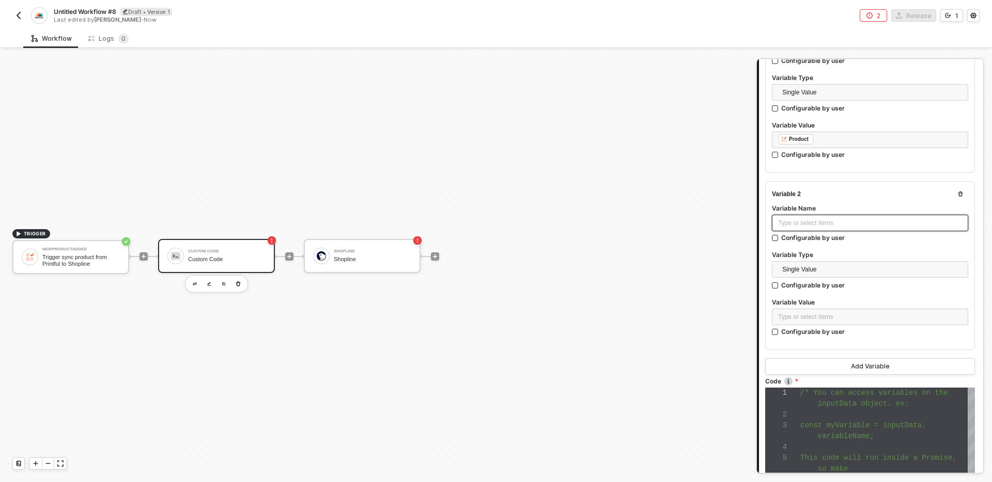
click at [847, 223] on div "Type or select items ﻿" at bounding box center [870, 223] width 184 height 10
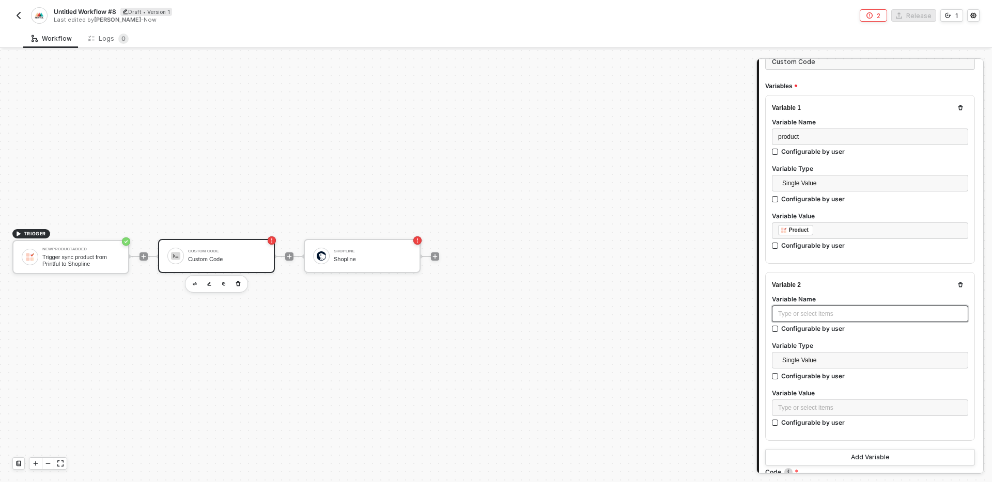
scroll to position [82, 0]
click at [959, 283] on icon "button" at bounding box center [960, 286] width 6 height 6
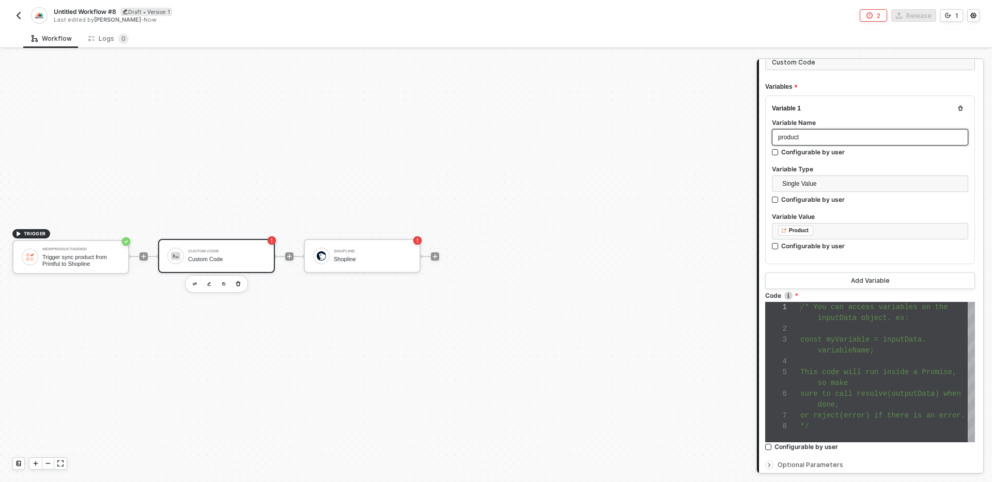
click at [832, 133] on div "product" at bounding box center [870, 138] width 184 height 10
click at [825, 134] on div "product" at bounding box center [870, 138] width 184 height 10
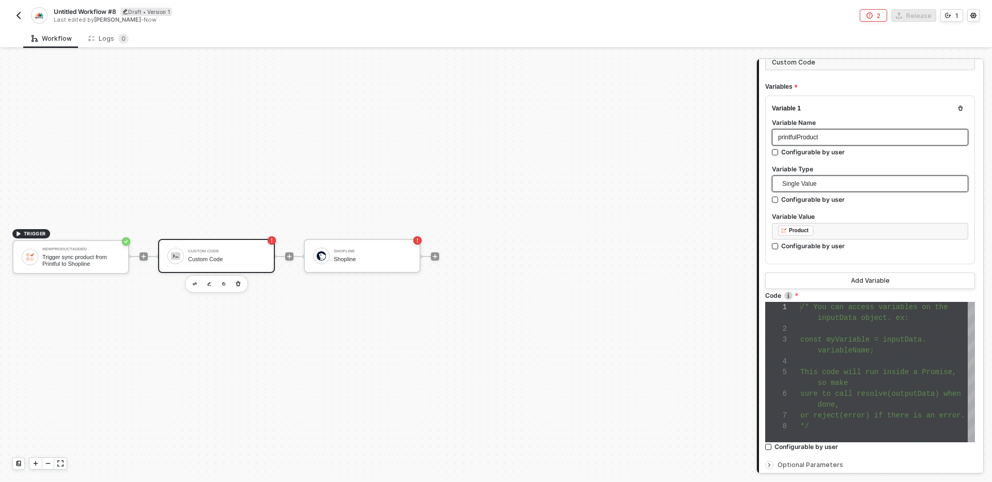
click at [832, 182] on span "Single Value" at bounding box center [872, 183] width 180 height 15
click at [821, 222] on div "Entire Block Output" at bounding box center [870, 220] width 180 height 11
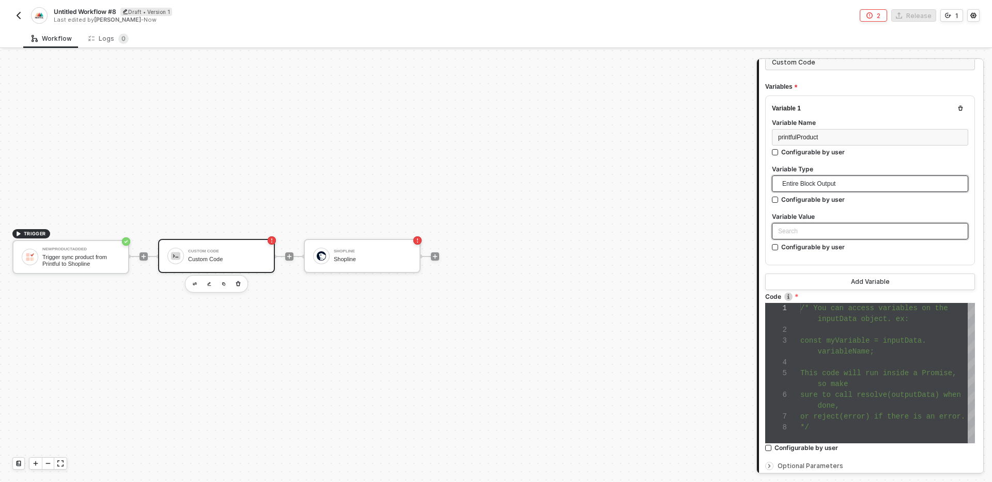
click at [846, 231] on div "Search" at bounding box center [870, 231] width 196 height 17
click at [821, 256] on div "NewProductAdded" at bounding box center [870, 251] width 180 height 11
click at [803, 269] on div "Variable 1 Variable Name printfulProduct Configurable by user Variable Type Ent…" at bounding box center [870, 193] width 210 height 195
click at [858, 362] on div at bounding box center [887, 362] width 175 height 11
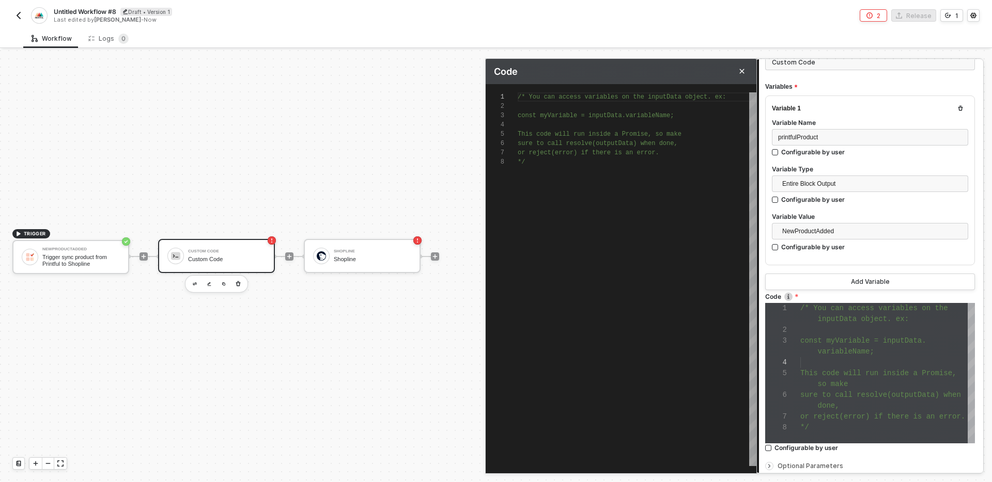
scroll to position [65, 7]
click at [629, 219] on div "/* You can access variables on the inputData objec t. ex: const myVariable = in…" at bounding box center [637, 279] width 239 height 374
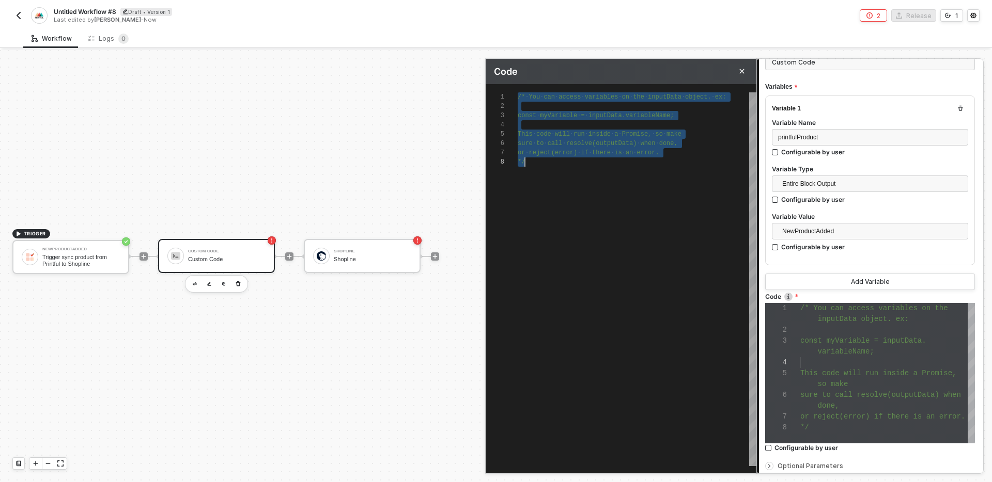
scroll to position [0, 0]
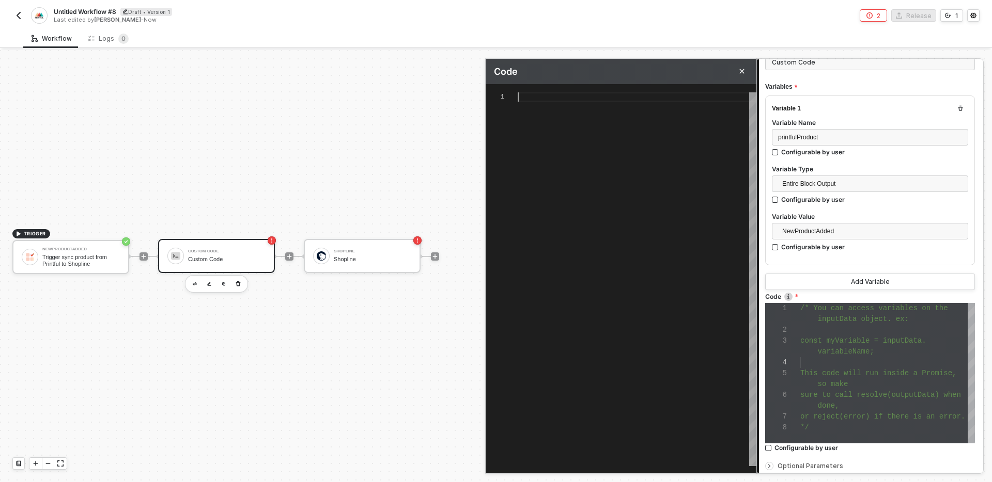
type textarea "c"
type textarea "co"
type textarea "con"
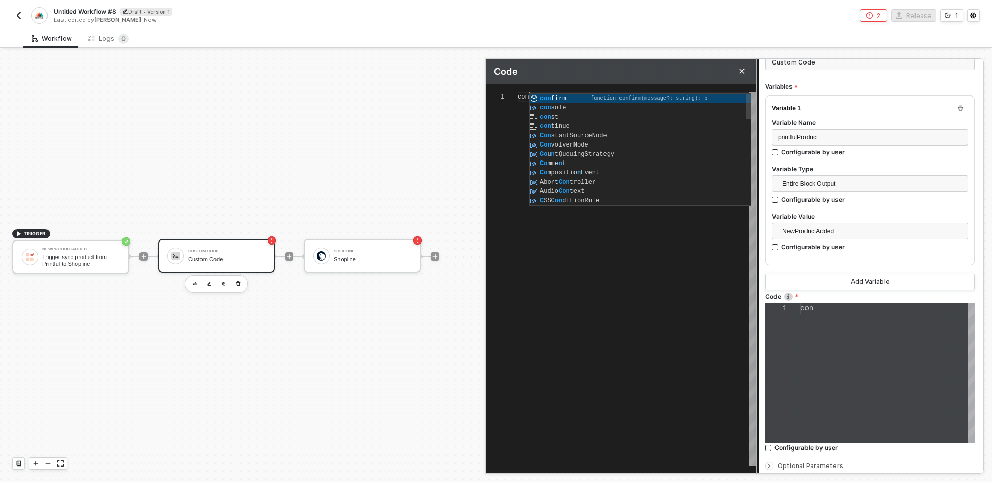
type textarea "cons"
type textarea "const"
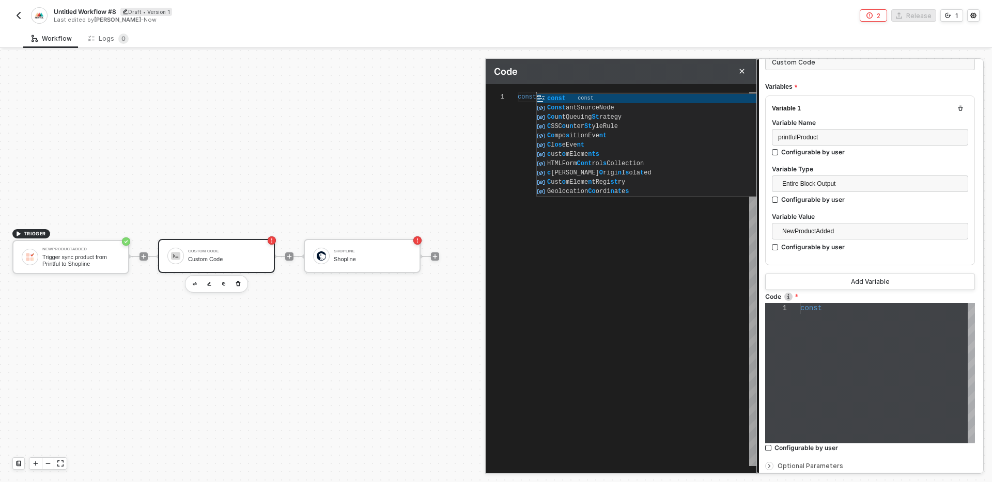
type textarea "const"
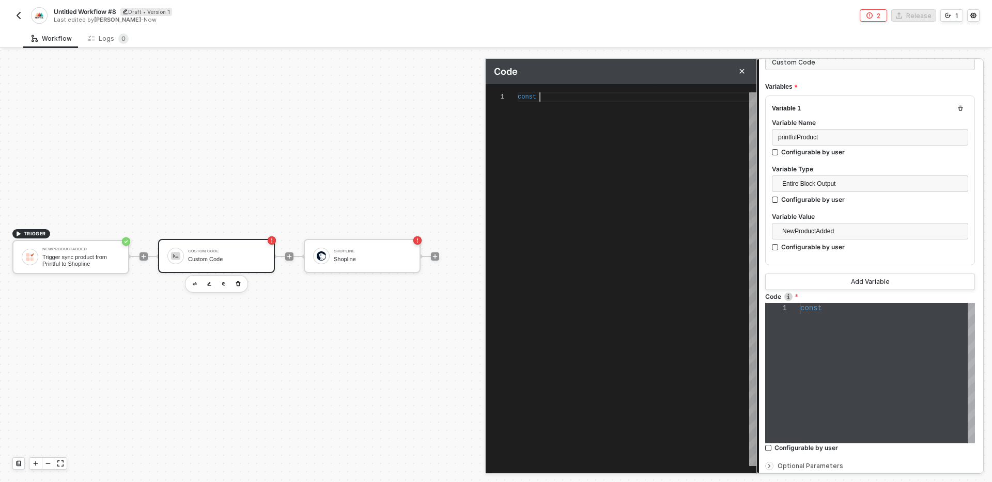
type textarea "const {}"
type textarea "const {} ="
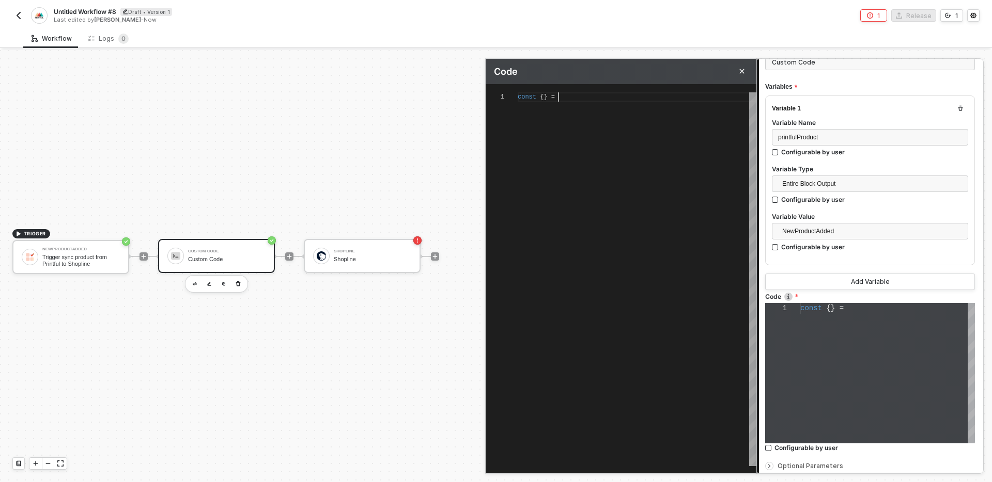
type textarea "const {} = o"
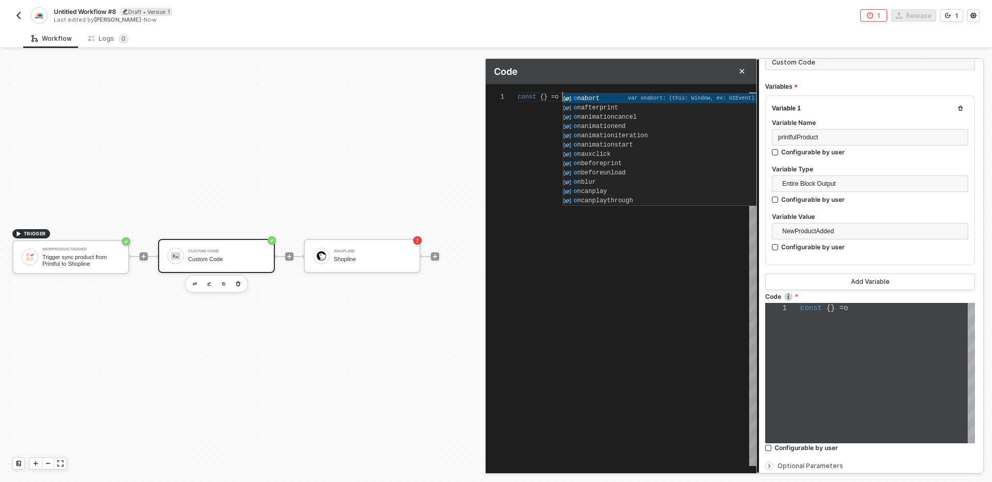
type textarea "const {} ="
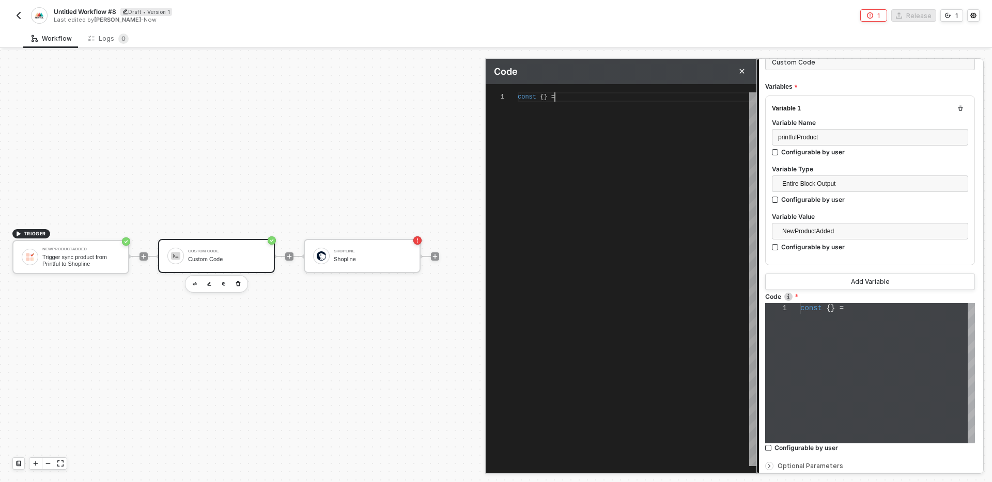
type textarea "const {} =i"
type textarea "const {} =in"
type textarea "const {} = in"
type textarea "const {} = i"
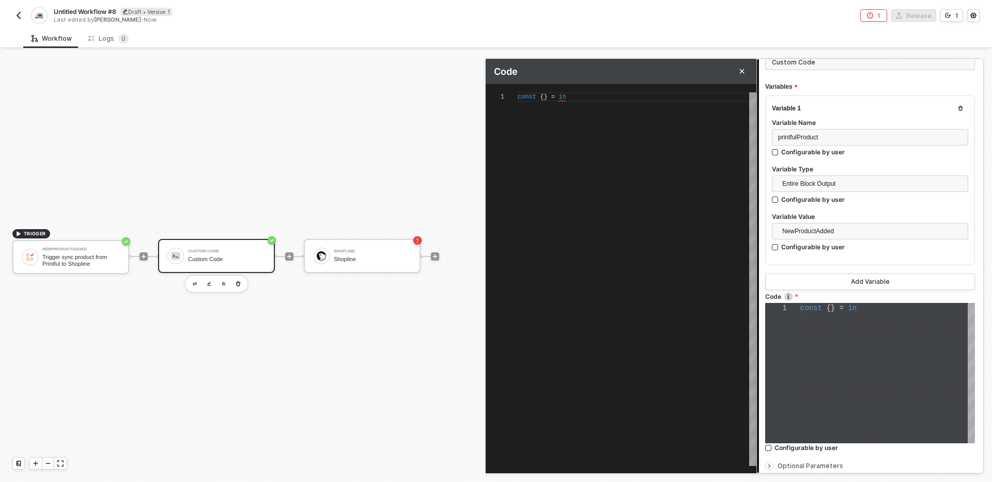
type textarea "const {} = i"
type textarea "const {} ="
type textarea "const {} = d"
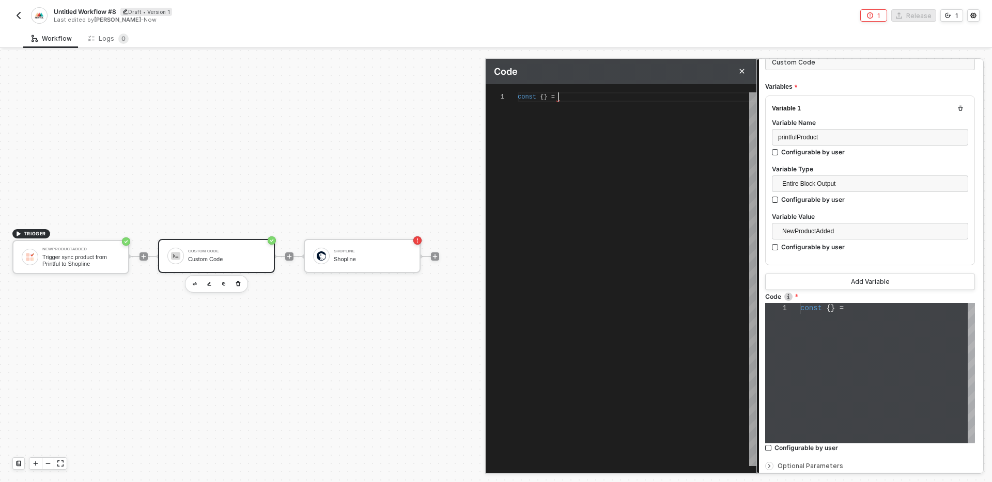
type textarea "const {} = da"
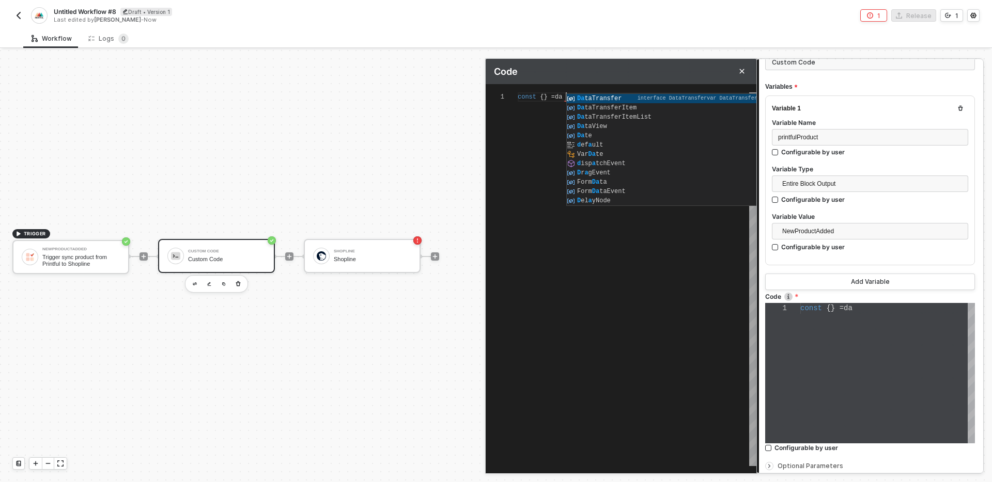
type textarea "const {} = dat"
type textarea "const {} = data"
type textarea "const {} = datai"
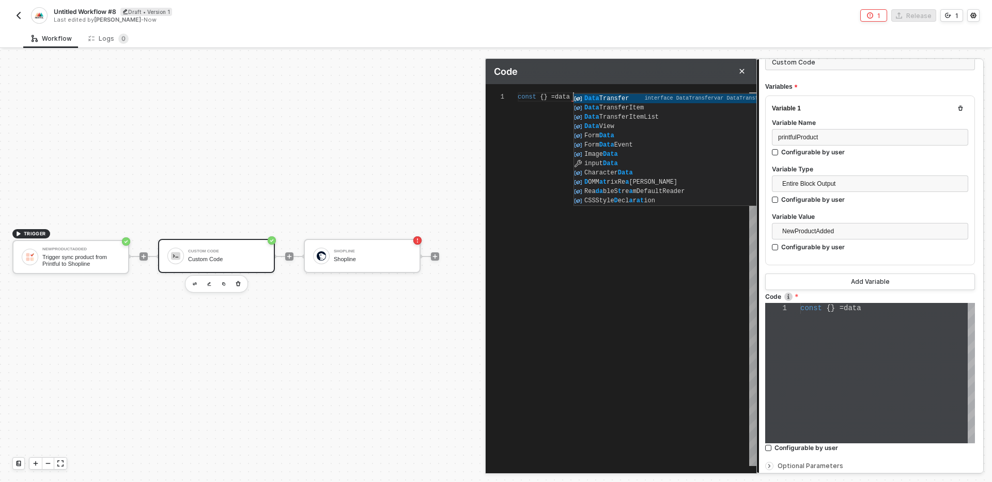
type textarea "const {} = datai"
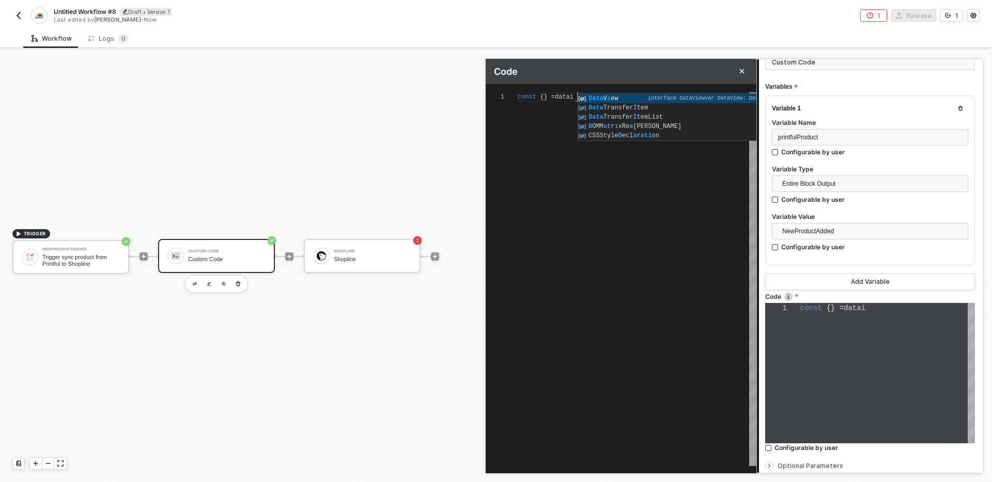
type textarea "const {} = datain"
type textarea "const {} = datai"
type textarea "const {} = data"
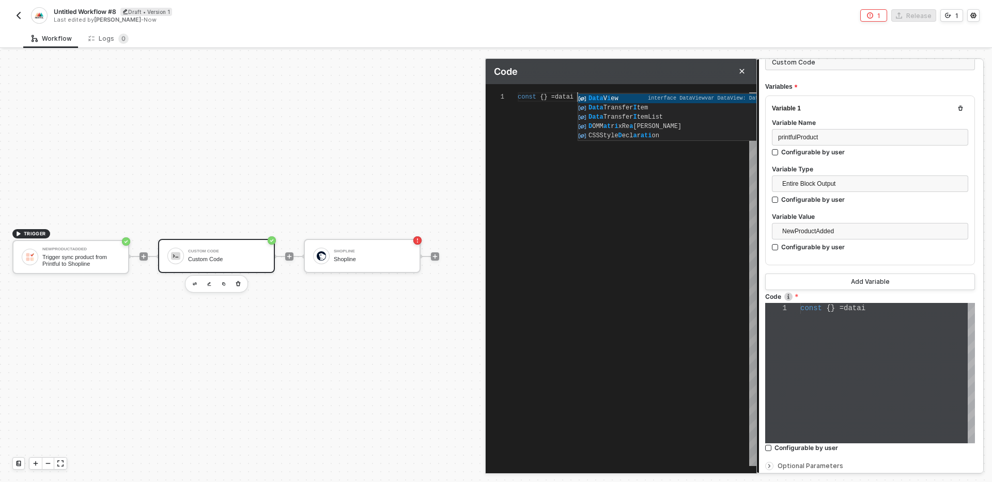
type textarea "const {} = data"
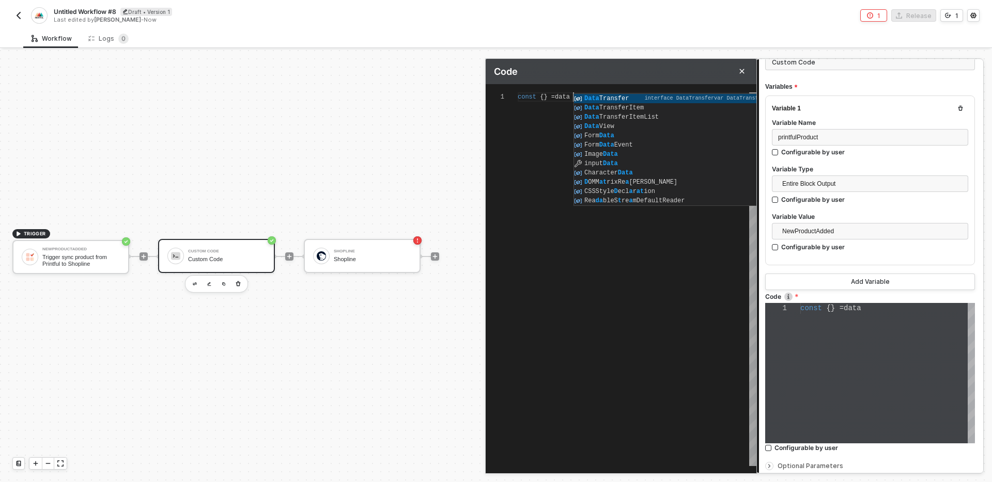
type textarea "const {} = dat"
type textarea "const {} = da"
type textarea "const {} = d"
type textarea "const {} ="
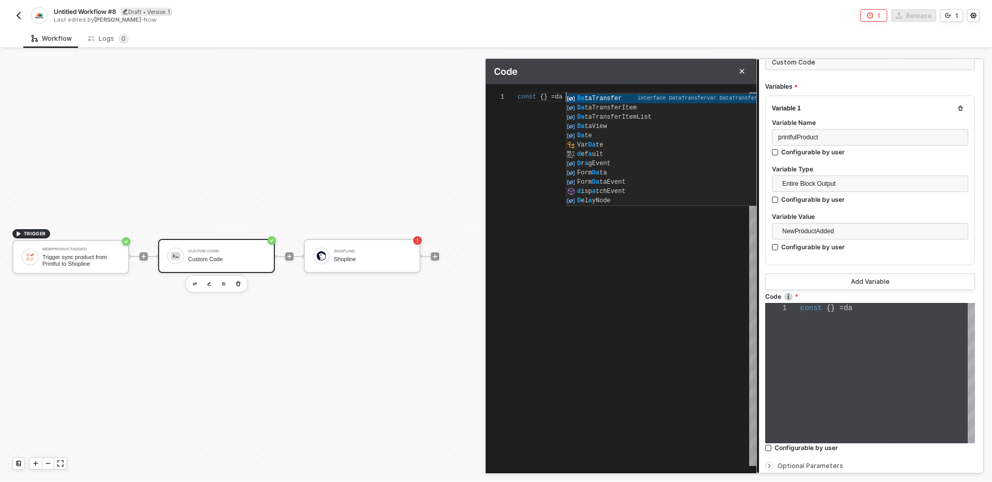
type textarea "const {} ="
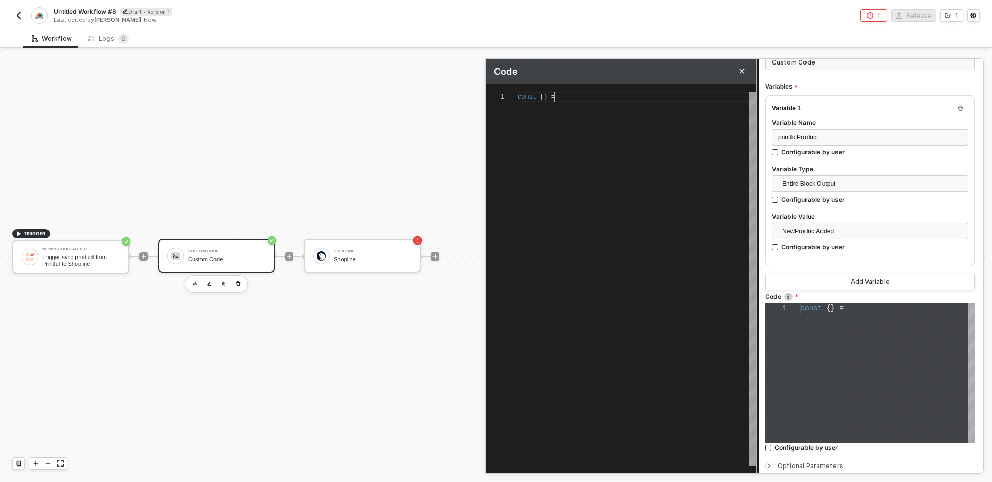
type textarea "const {} =i"
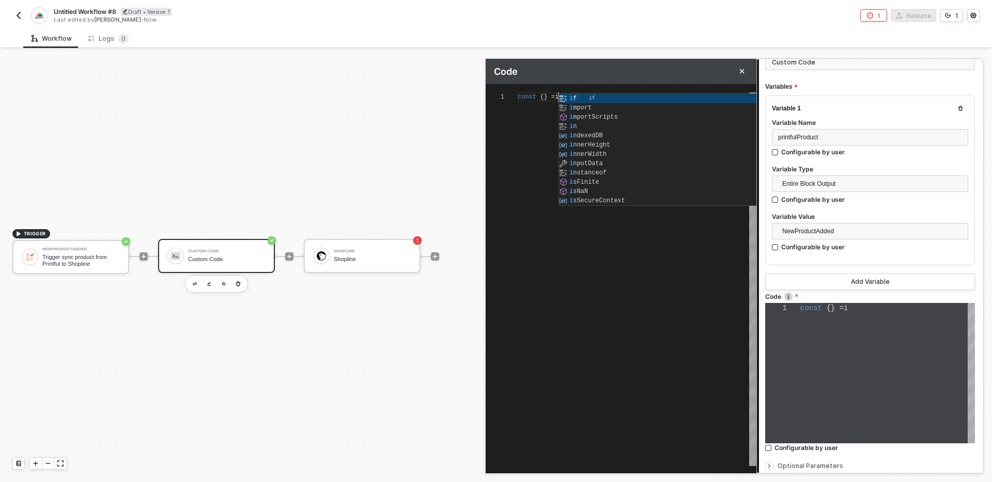
type textarea "const {} =in"
type textarea "const {} =inp"
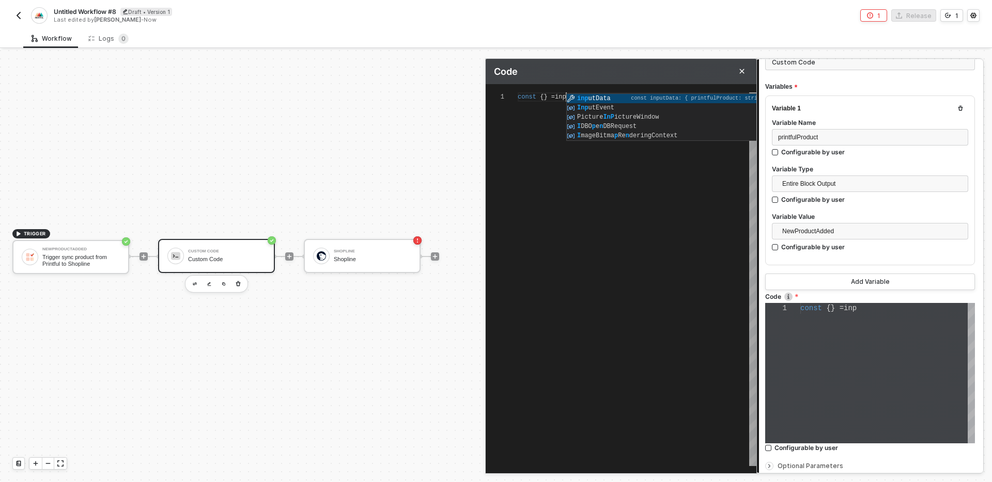
type textarea "const {} =inpu"
type textarea "const {} =input"
type textarea "const {} =inputData"
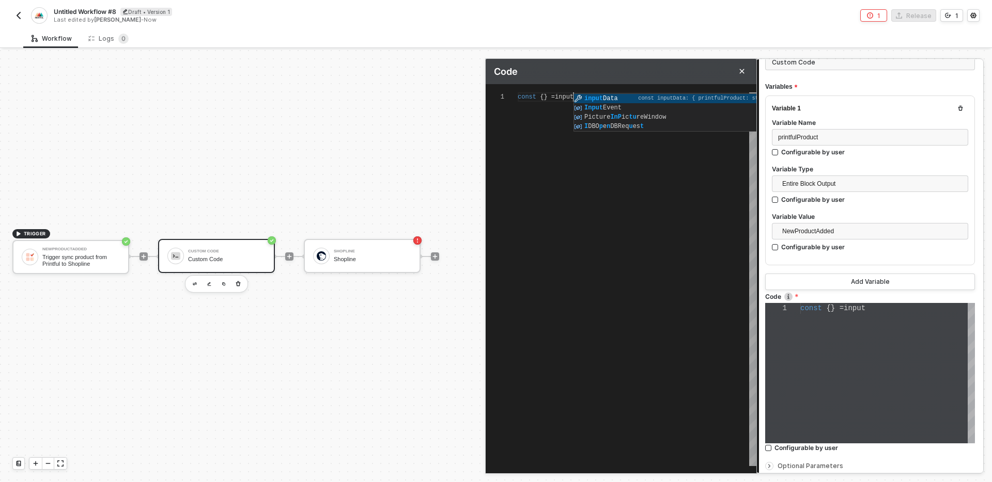
type textarea "const {} =inputData"
type textarea "const {} =inputData."
type textarea "const {} =inputData.printfulProduct"
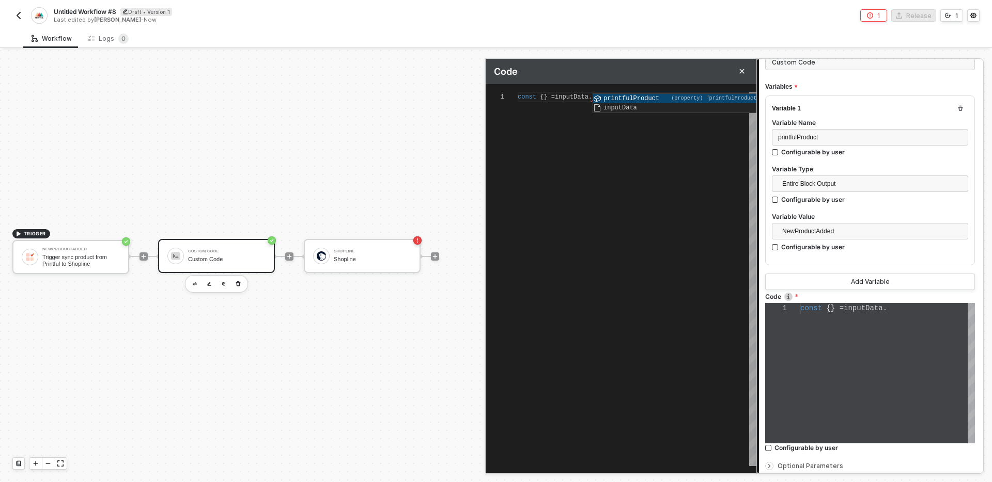
type textarea "const {} =inputData.printfulProduct"
type textarea "const {} =inputData.printfulProduct;"
type textarea "const {} = inputData.printfulProduct;"
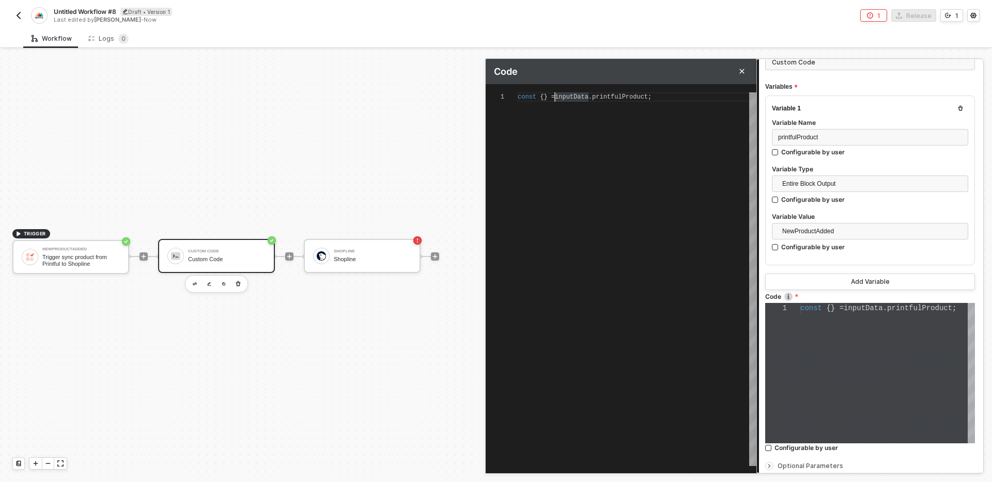
type textarea "const {} = inputData.printfulProduct;"
type textarea "const { } = inputData.printfulProduct;"
type textarea "const {. } = inputData.printfulProduct;"
type textarea "const { } = inputData.printfulProduct;"
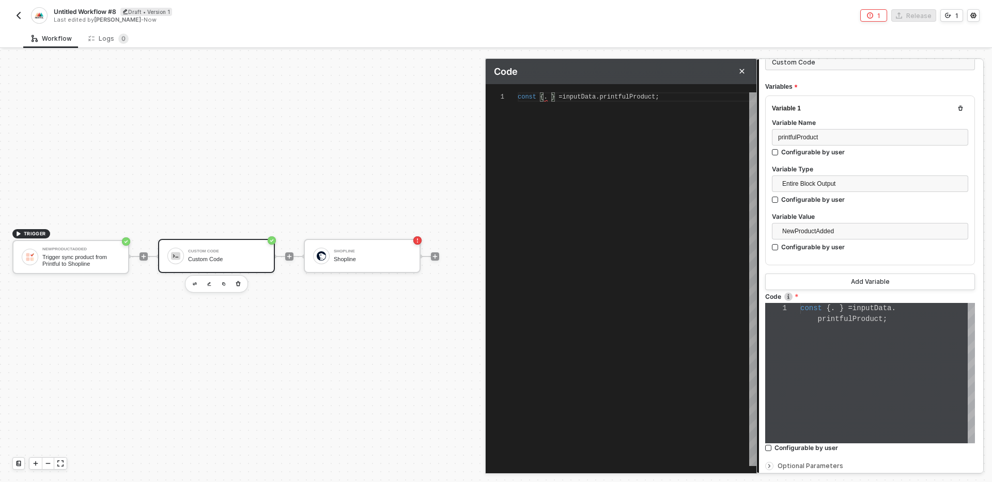
type textarea "const { } = inputData.printfulProduct;"
type textarea "const { p } = inputData.printfulProduct;"
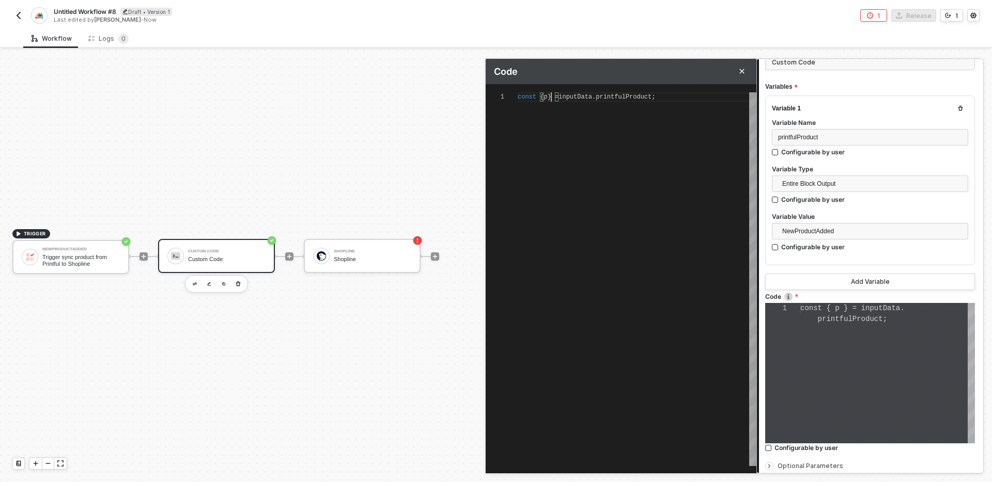
type textarea "const { pr } = inputData.printfulProduct;"
type textarea "const { pro } = inputData.printfulProduct;"
type textarea "const { prod } = inputData.printfulProduct;"
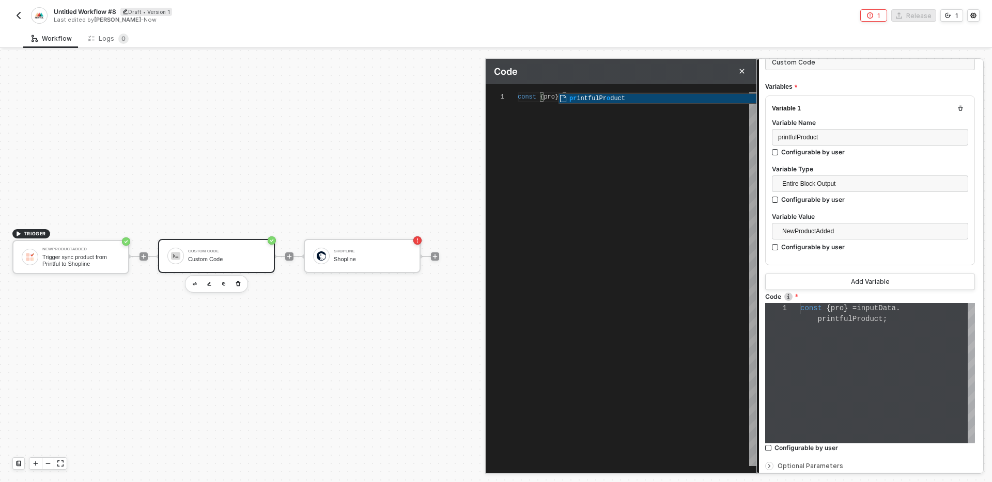
type textarea "const { prod } = inputData.printfulProduct;"
type textarea "const { produ } = inputData.printfulProduct;"
type textarea "const { produc } = inputData.printfulProduct;"
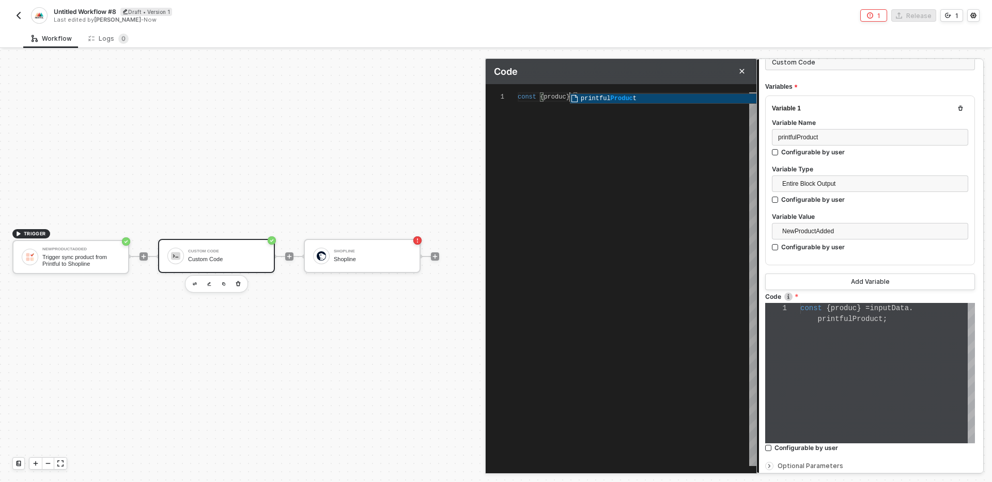
type textarea "const { product } = inputData.printfulProduct;"
type textarea "const { product, } = inputData.printfulProduct;"
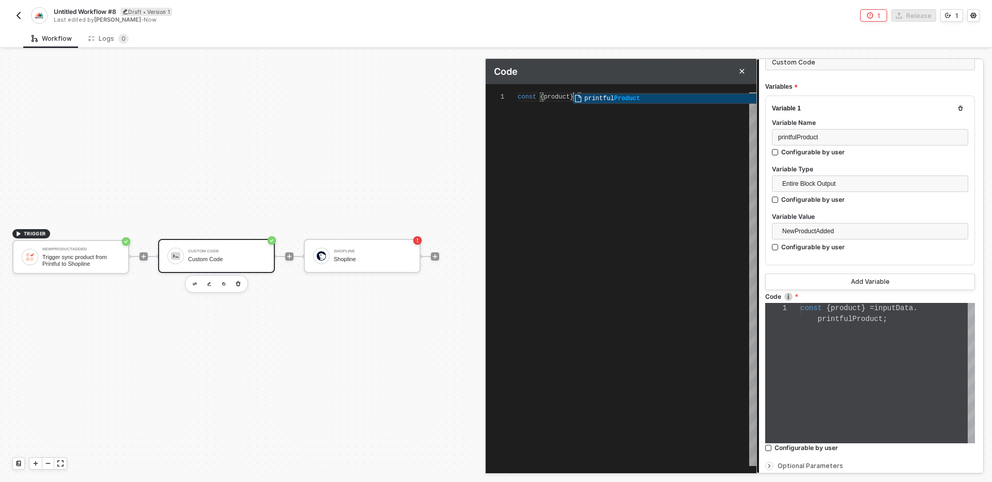
type textarea "const { product, } = inputData.printfulProduct;"
type textarea "const { product, v } = inputData.printfulProduct;"
type textarea "const { product, va } = inputData.printfulProduct;"
type textarea "const { product, var } = inputData.printfulProduct;"
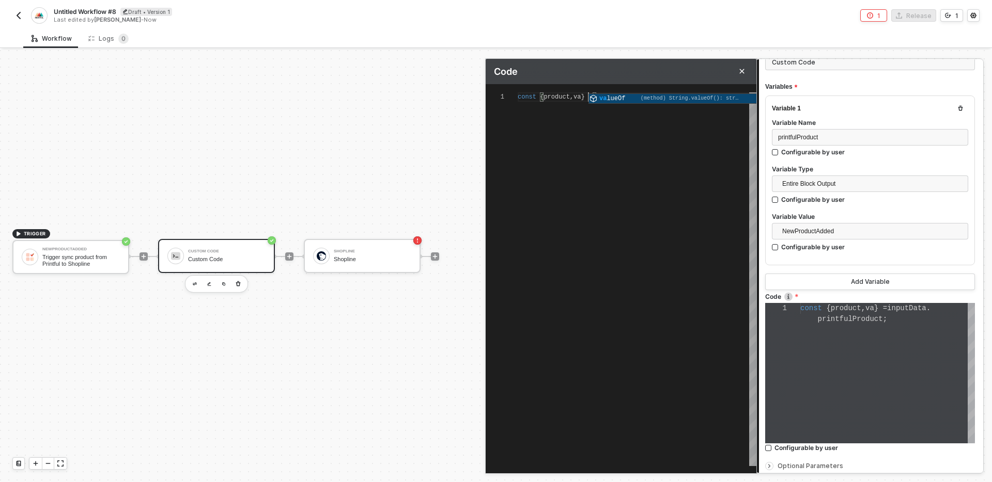
type textarea "const { product, vari } = inputData.printfulProduct;"
type textarea "const { product, varia } = inputData.printfulProduct;"
type textarea "const { product, varian } = inputData.printfulProduct;"
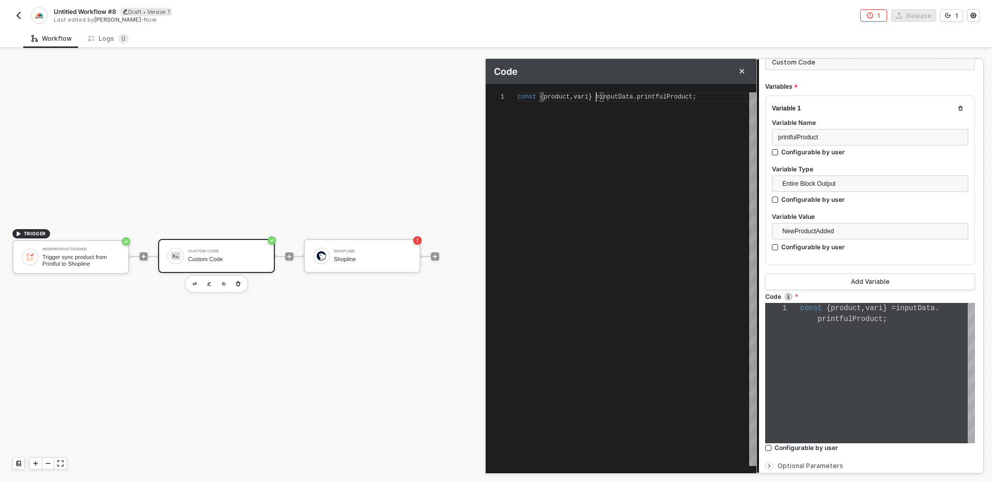
type textarea "const { product, varian } = inputData.printfulProduct;"
type textarea "const { product, variant } = inputData.printfulProduct;"
type textarea "const { product, variants } = inputData.printfulProduct;"
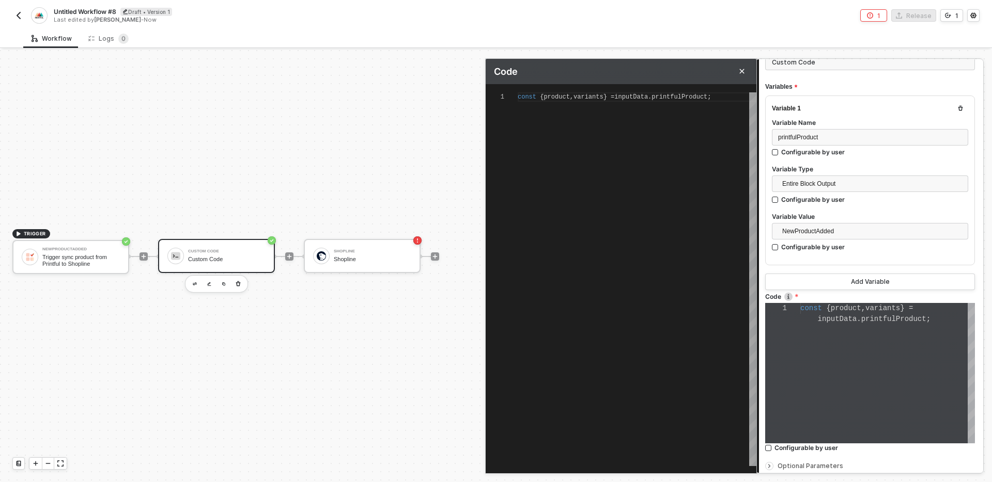
type textarea "const { product, variants } = inputData.printfulProduct;"
type textarea "const { product, variants } = inputData.printfulProduct; c"
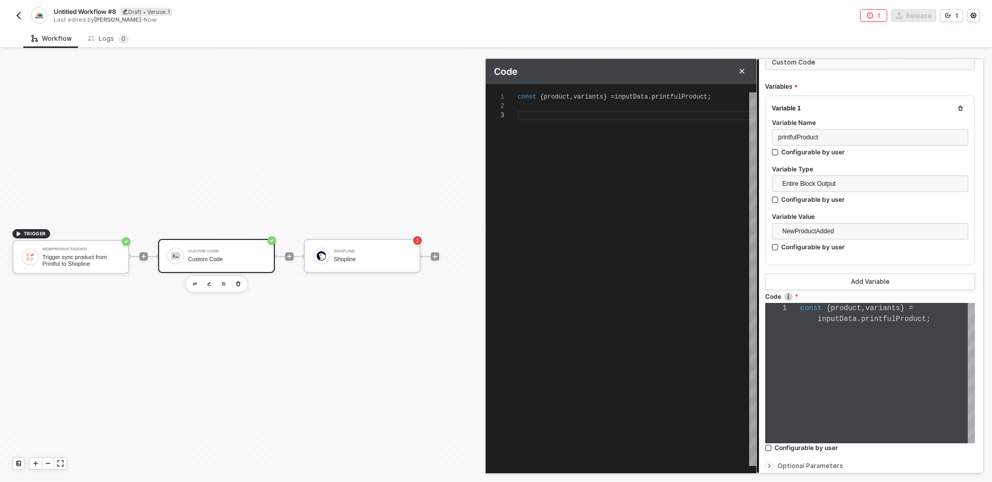
type textarea "const { product, variants } = inputData.printfulProduct; co"
type textarea "const { product, variants } = inputData.printfulProduct; con"
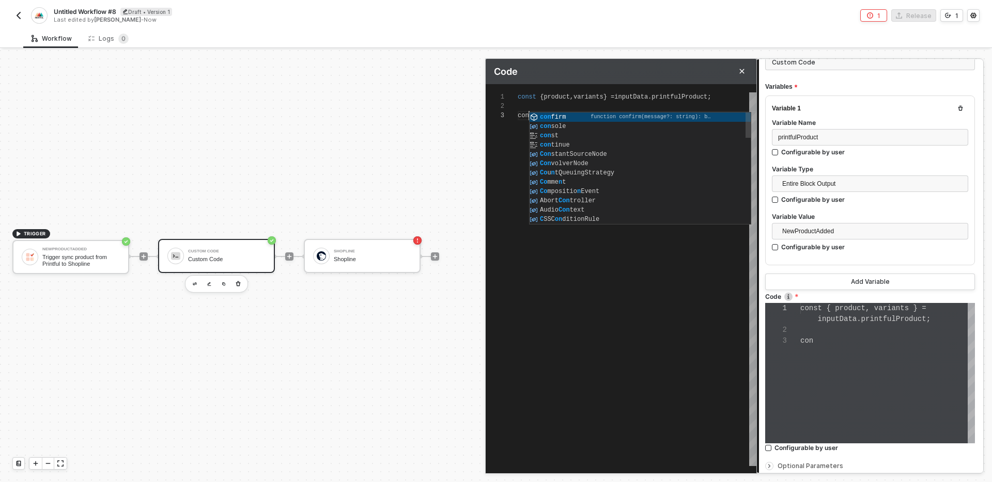
type textarea "const { product, variants } = inputData.printfulProduct; cons"
type textarea "const { product, variants } = inputData.printfulProduct; const"
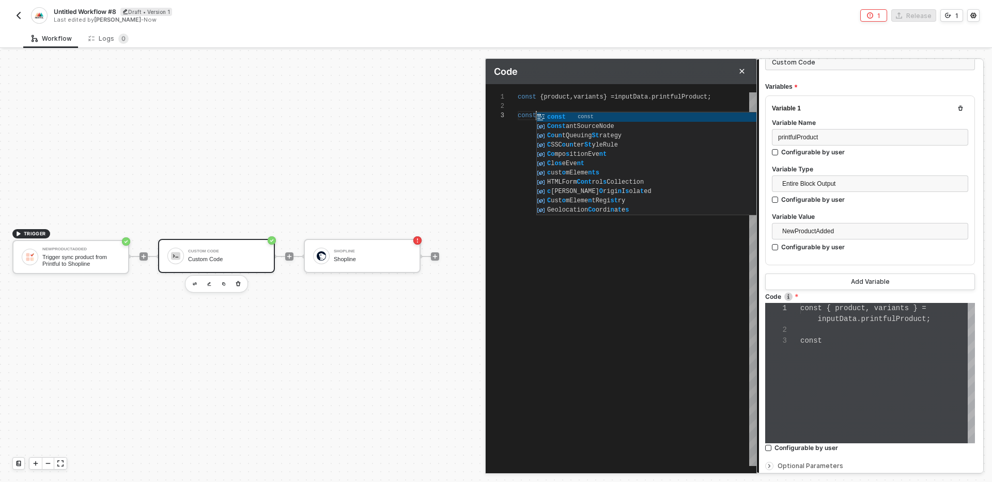
type textarea "const { product, variants } = inputData.printfulProduct; const"
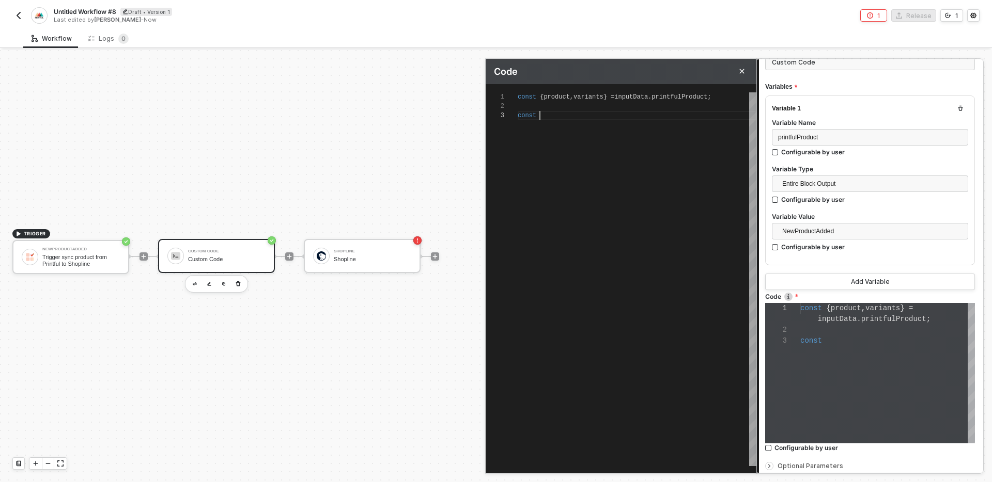
type textarea "const { product, variants } = inputData.printfulProduct; const o"
type textarea "const { product, variants } = inputData.printfulProduct; const op"
type textarea "const { product, variants } = inputData.printfulProduct; const opt"
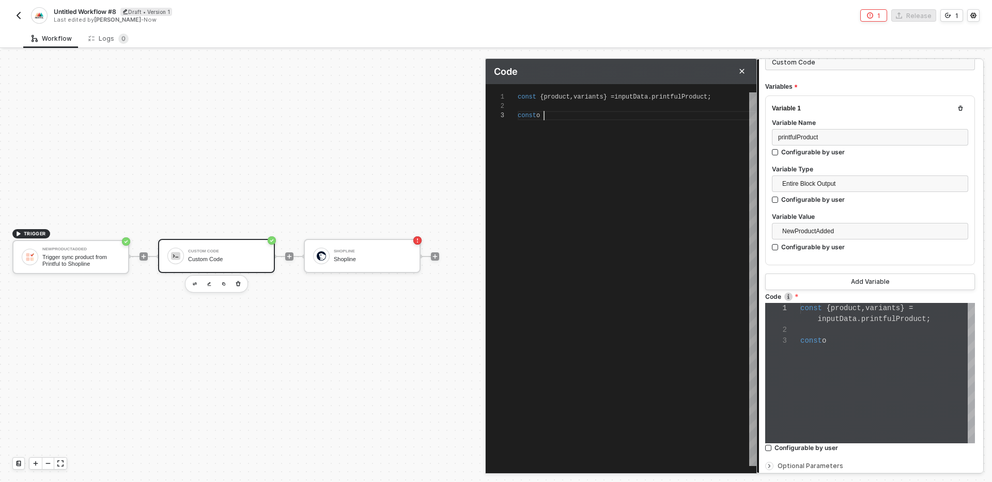
type textarea "const { product, variants } = inputData.printfulProduct; const opt"
type textarea "const { product, variants } = inputData.printfulProduct; const opti"
type textarea "const { product, variants } = inputData.printfulProduct; const optio"
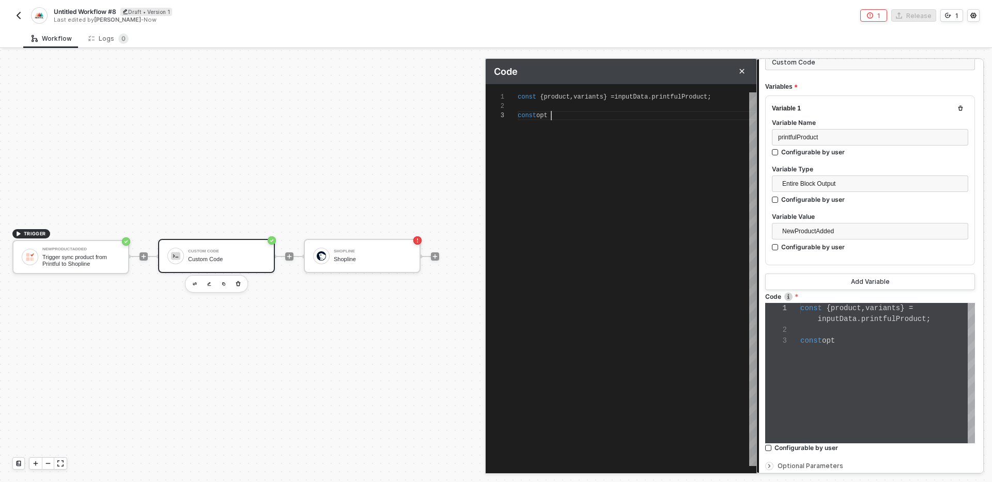
type textarea "const { product, variants } = inputData.printfulProduct; const option"
type textarea "const { product, variants } = inputData.printfulProduct; const options"
type textarea "const { product, variants } = inputData.printfulProduct; const options ="
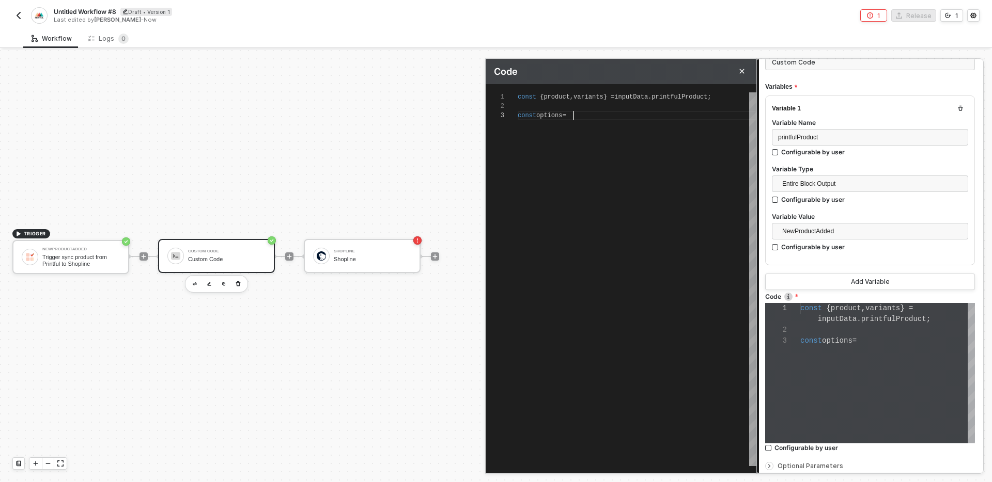
type textarea "const { product, variants } = inputData.printfulProduct; const options ="
type textarea "const { product, variants } = inputData.printfulProduct; const options = n"
type textarea "const { product, variants } = inputData.printfulProduct; const options = ne"
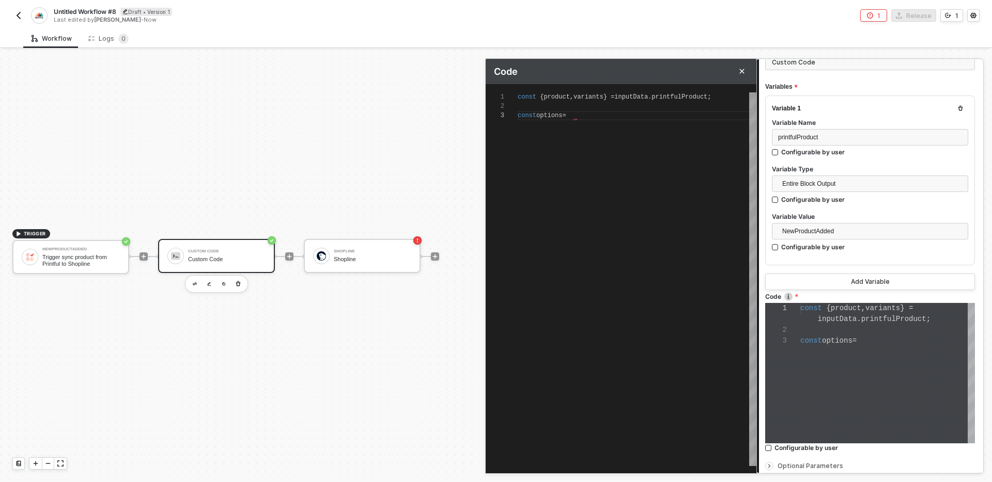
type textarea "const { product, variants } = inputData.printfulProduct; const options = new"
type textarea "const { product, variants } = inputData.printfulProduct; const options = new S"
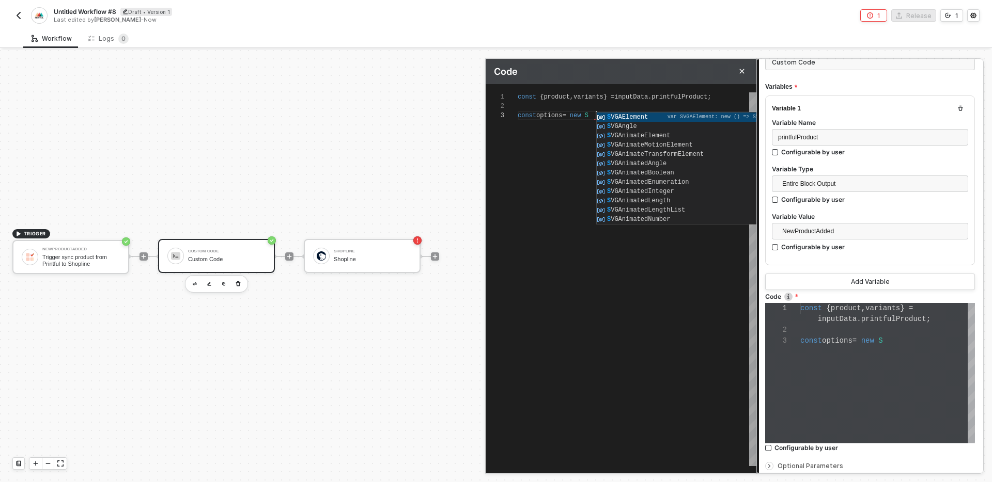
type textarea "const { product, variants } = inputData.printfulProduct; const options = new Se"
type textarea "const { product, variants } = inputData.printfulProduct; const options = new Set"
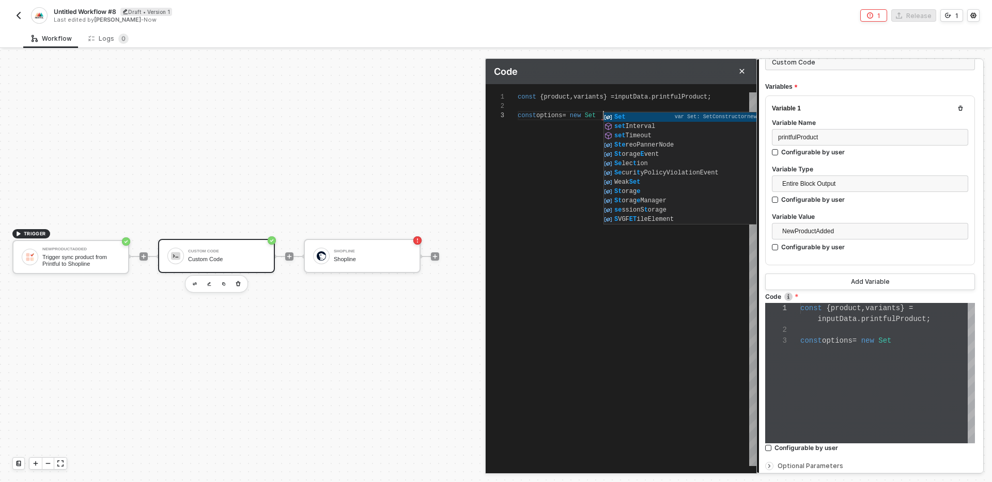
scroll to position [19, 86]
type textarea "const { product, variants } = inputData.printfulProduct; const options = new Se…"
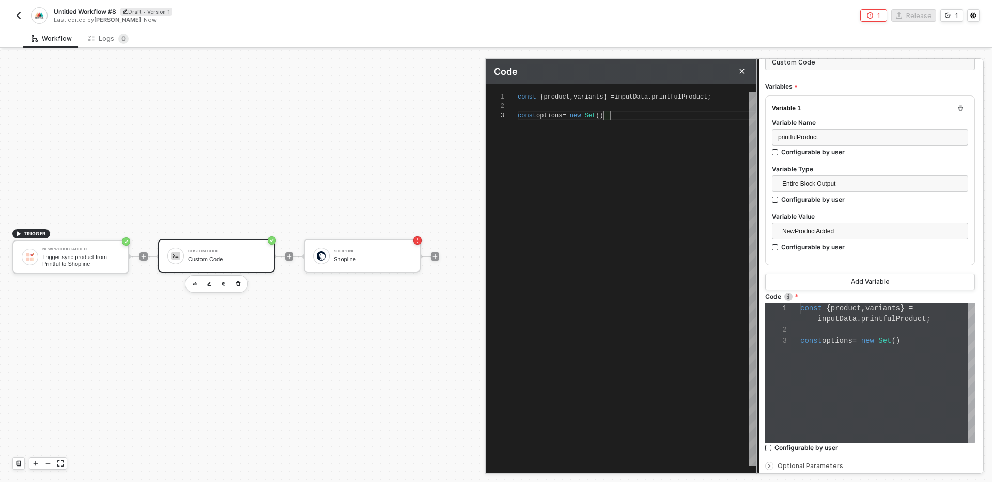
type textarea "const { product, variants } = inputData.printfulProduct; const options = new Se…"
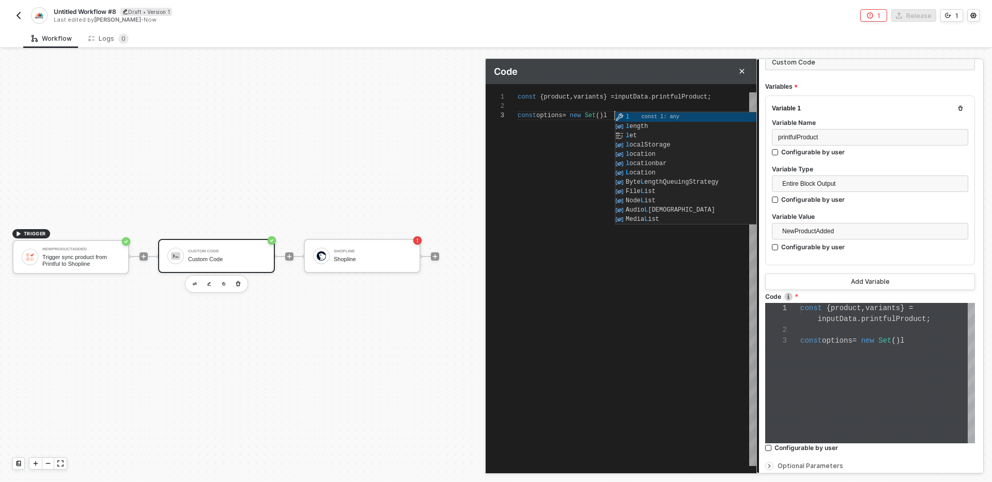
type textarea "const { product, variants } = inputData.printfulProduct; const options = new Se…"
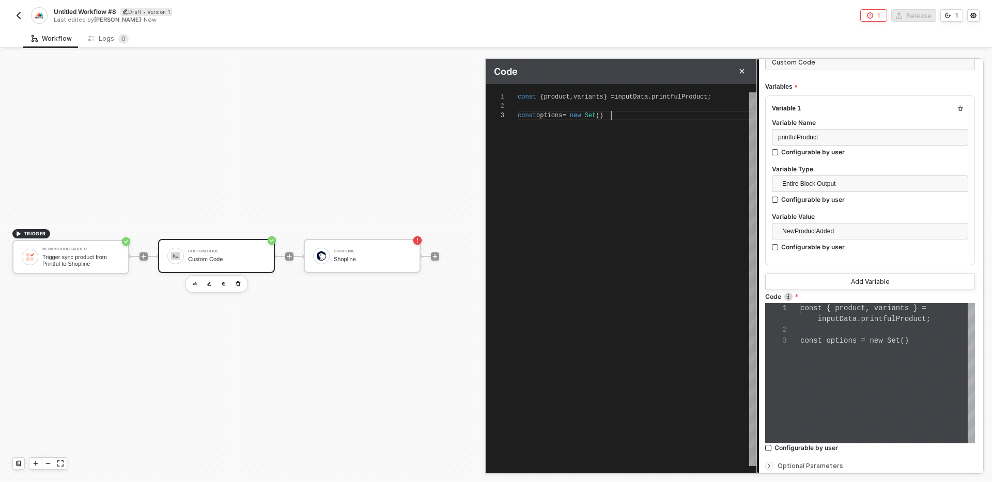
type textarea "const { product, variants } = inputData.printfulProduct; const options = new Se…"
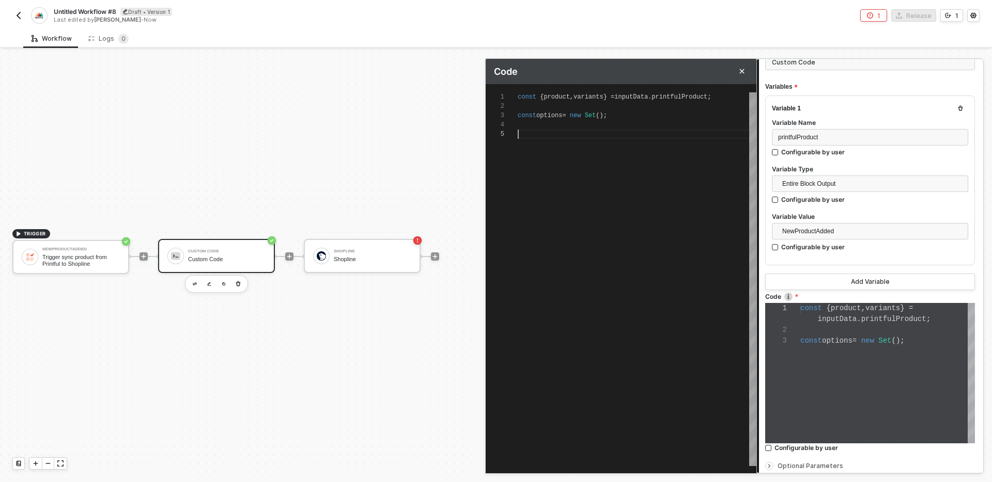
type textarea "const { product, variants } = inputData.printfulProduct; const options = new Se…"
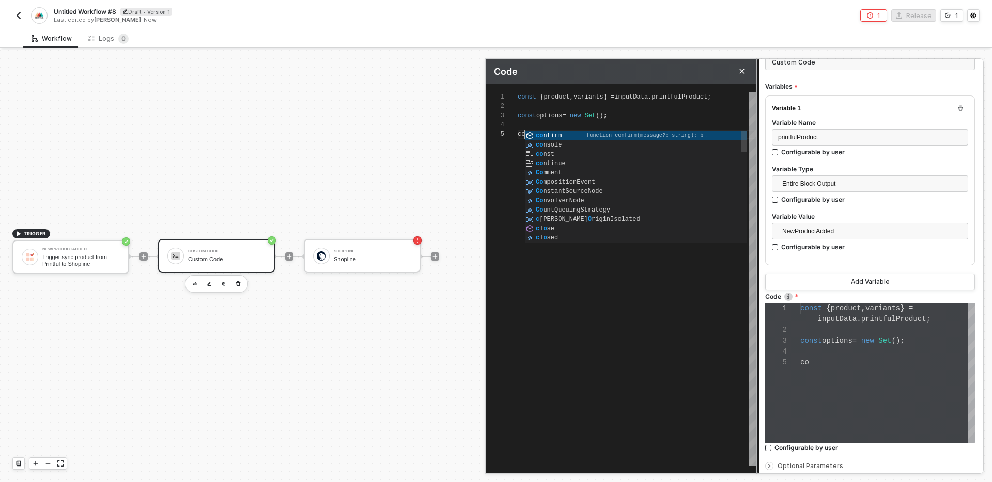
type textarea "const { product, variants } = inputData.printfulProduct; const options = new Se…"
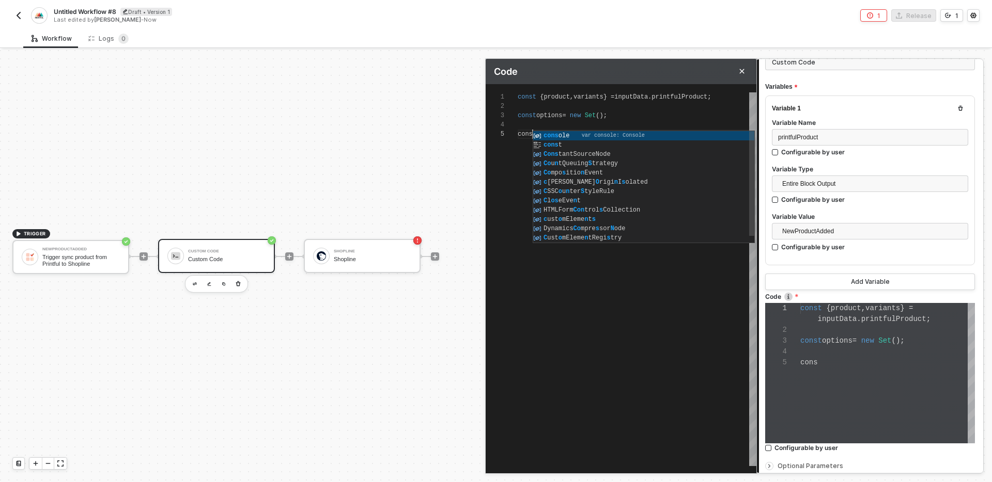
type textarea "const { product, variants } = inputData.printfulProduct; const options = new Se…"
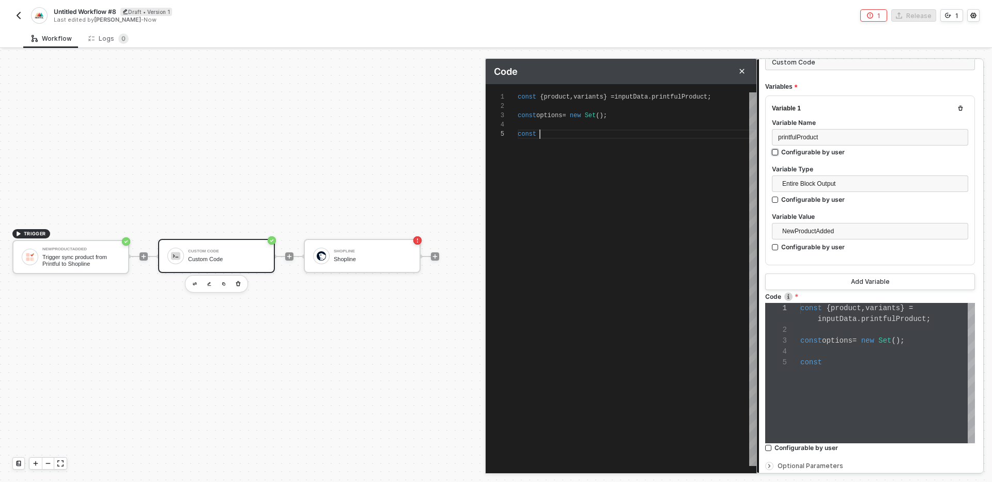
type textarea "const { product, variants } = inputData.printfulProduct; const options = new Se…"
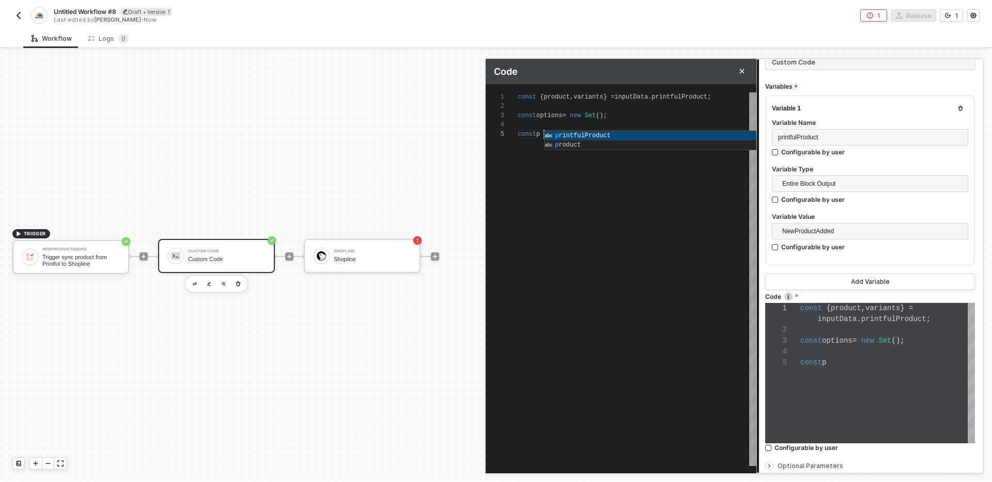
type textarea "const { product, variants } = inputData.printfulProduct; const options = new Se…"
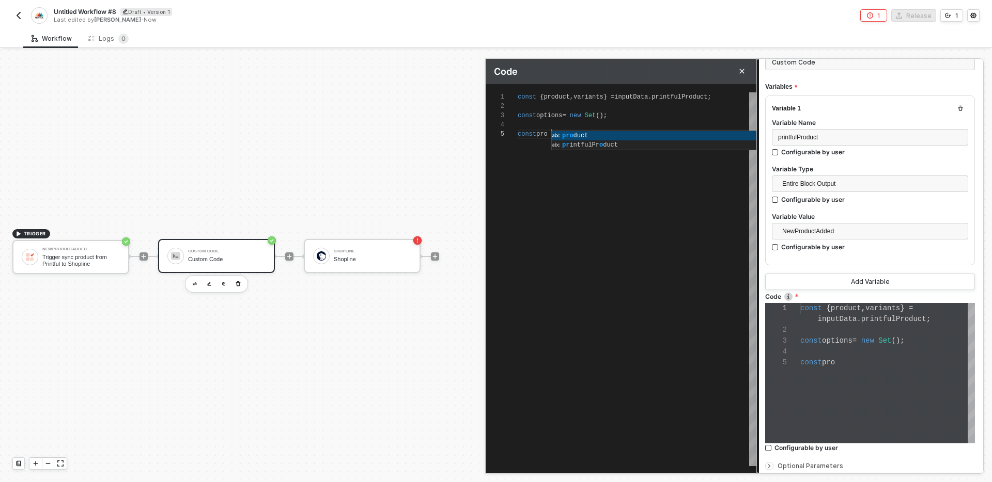
type textarea "const { product, variants } = inputData.printfulProduct; const options = new Se…"
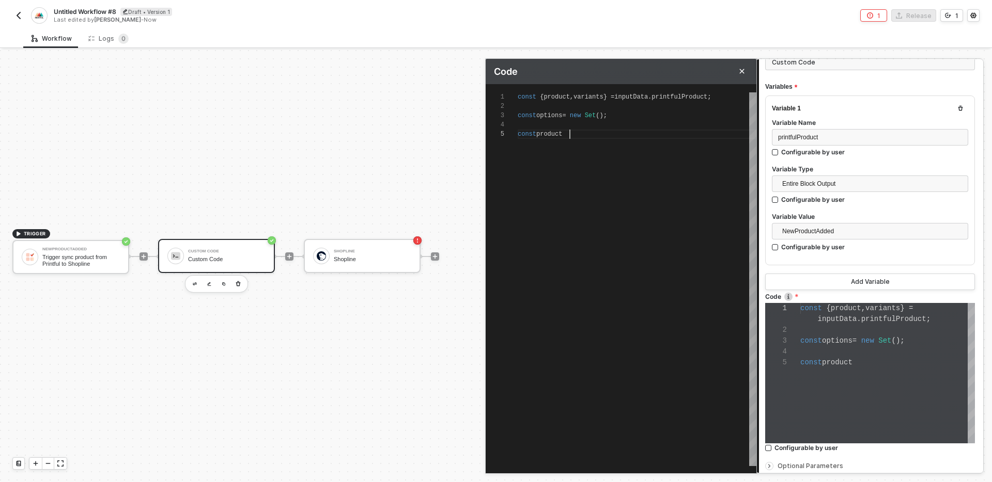
type textarea "const { product, variants } = inputData.printfulProduct; const options = new Se…"
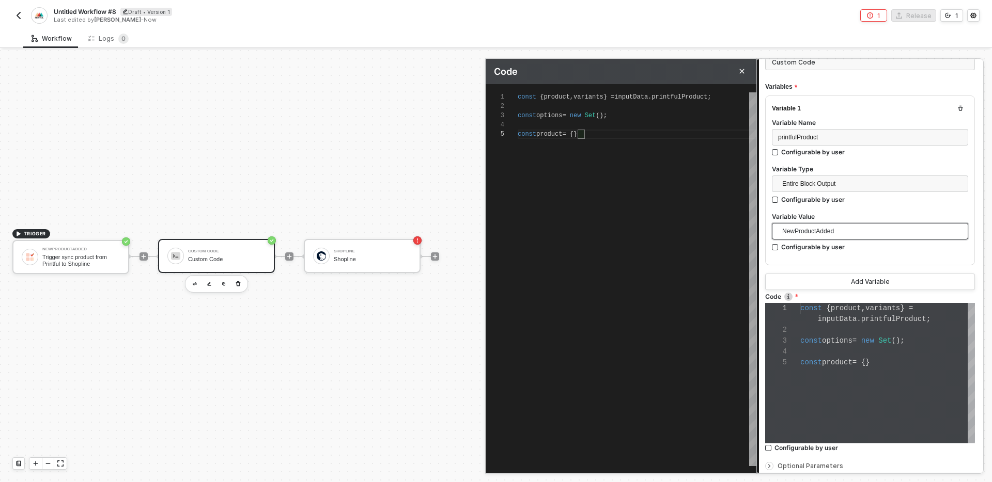
type textarea "const { product, variants } = inputData.printfulProduct; const options = new Se…"
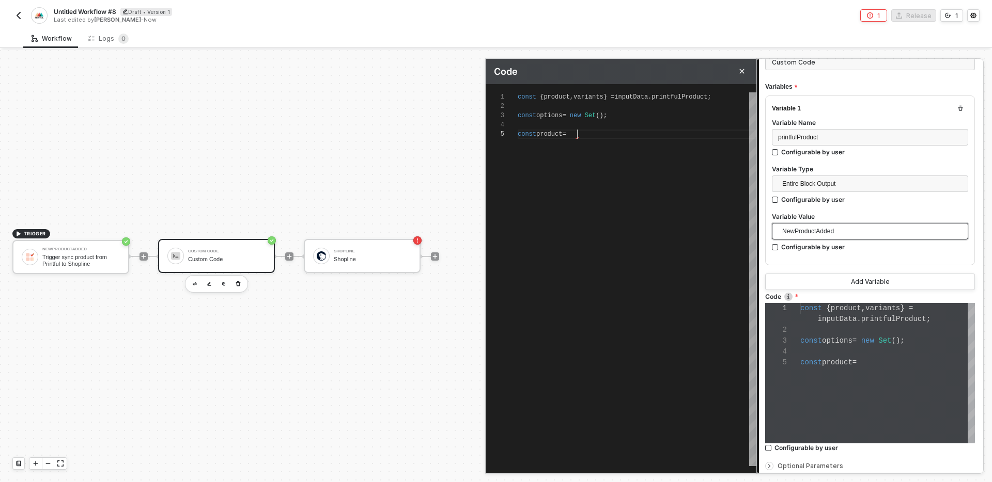
paste textarea ""src": "image url" }, "inventory_tracker": true, "taxable": false } ] } }"
type textarea "const { product, variants } = inputData.printfulProduct; const options = new Se…"
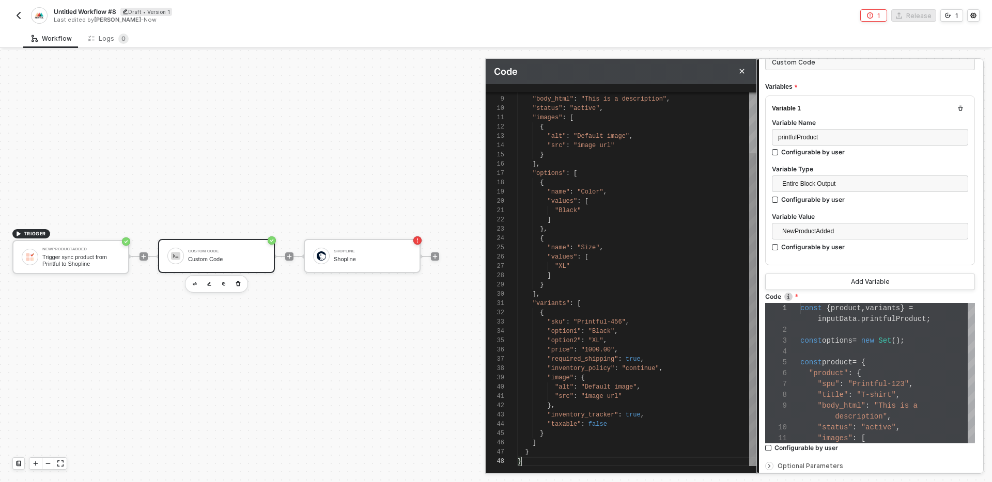
click at [551, 436] on div "}" at bounding box center [637, 433] width 239 height 9
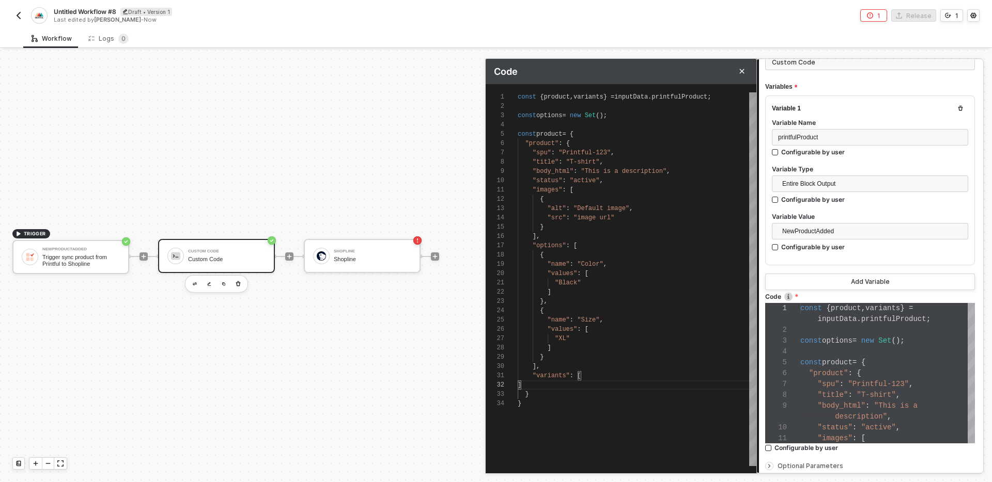
scroll to position [0, 64]
type textarea "const { product, variants } = inputData.printfulProduct; const options = new Se…"
click at [529, 142] on div "8 9 10 11 12 13 14 15 16 17 18 19 20 21 22 23 24 25 26 27 28 29 30 31 32 33 1 2…" at bounding box center [621, 279] width 271 height 374
type textarea "const { product, variants } = inputData.printfulProduct; const options = new Se…"
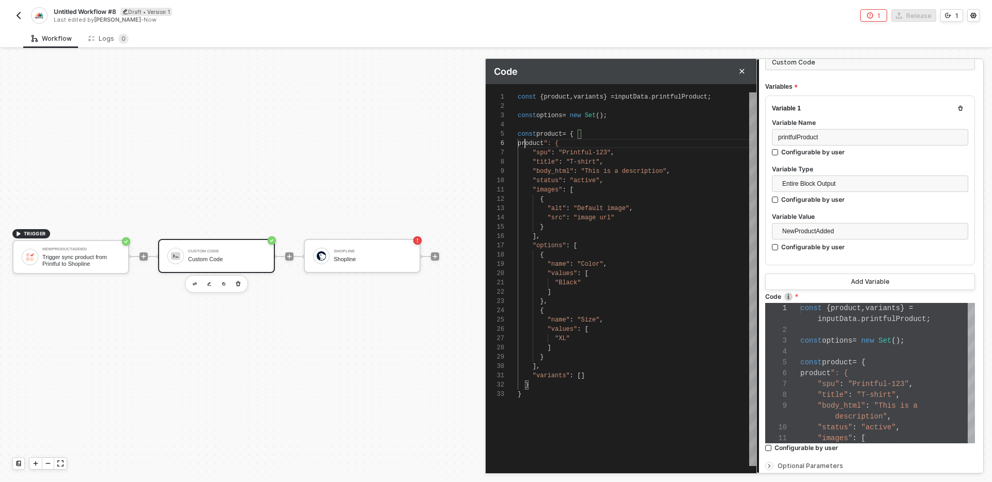
scroll to position [46, 34]
type textarea "const { product, variants } = inputData.printfulProduct; const options = new Se…"
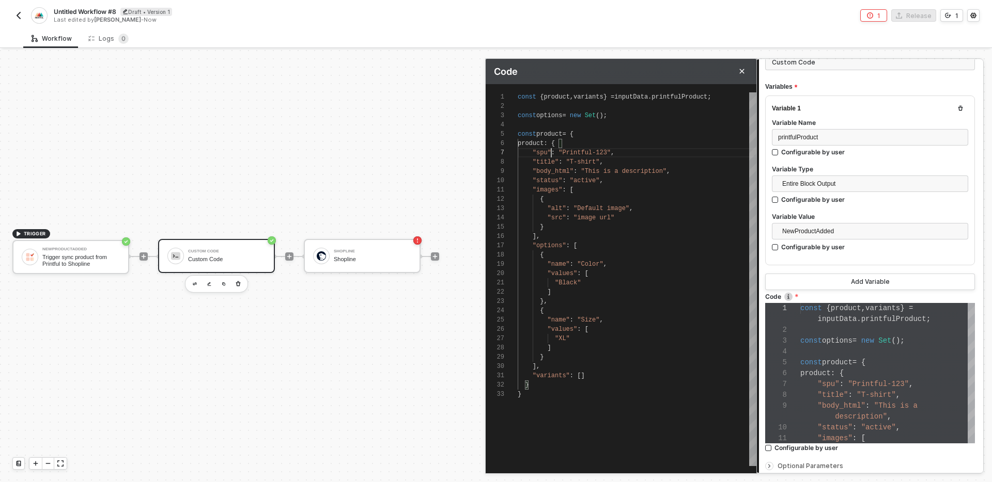
type textarea "const { product, variants } = inputData.printfulProduct; const options = new Se…"
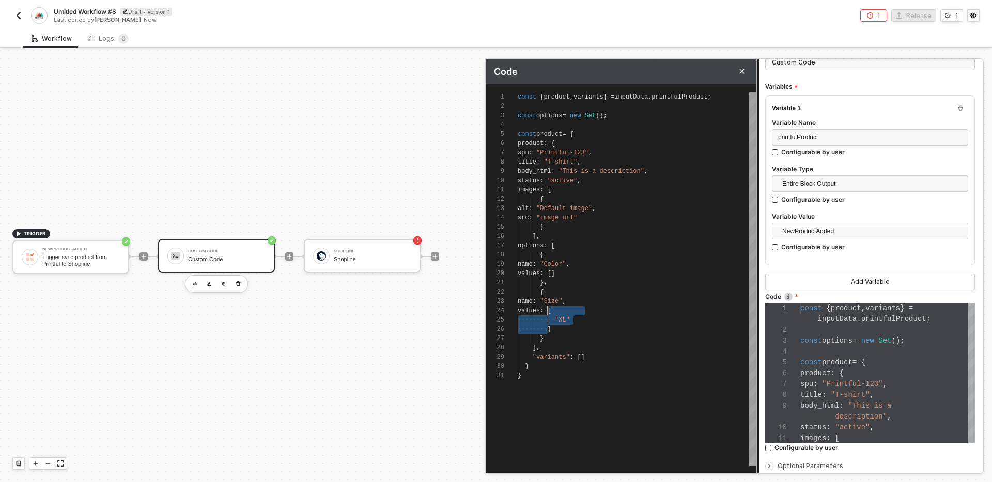
scroll to position [28, 64]
click at [649, 120] on div at bounding box center [637, 124] width 239 height 9
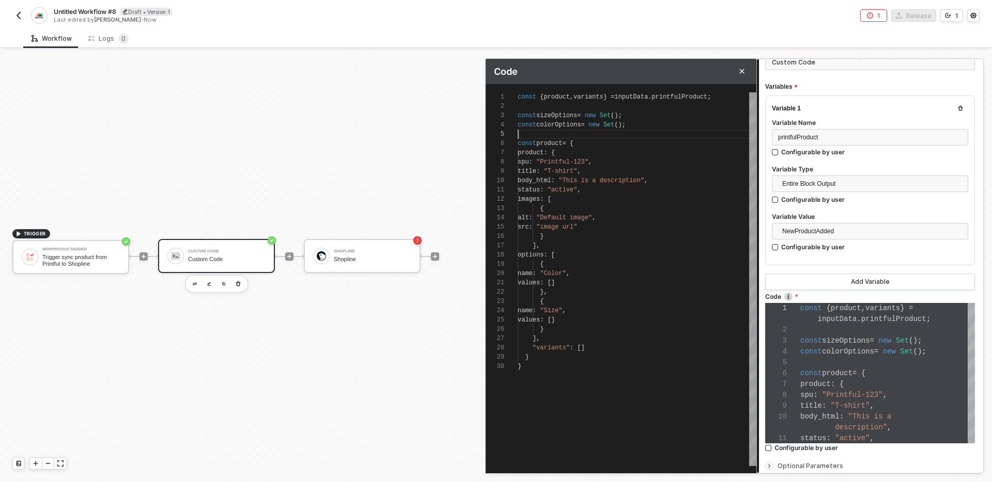
scroll to position [0, 0]
